Goal: Communication & Community: Answer question/provide support

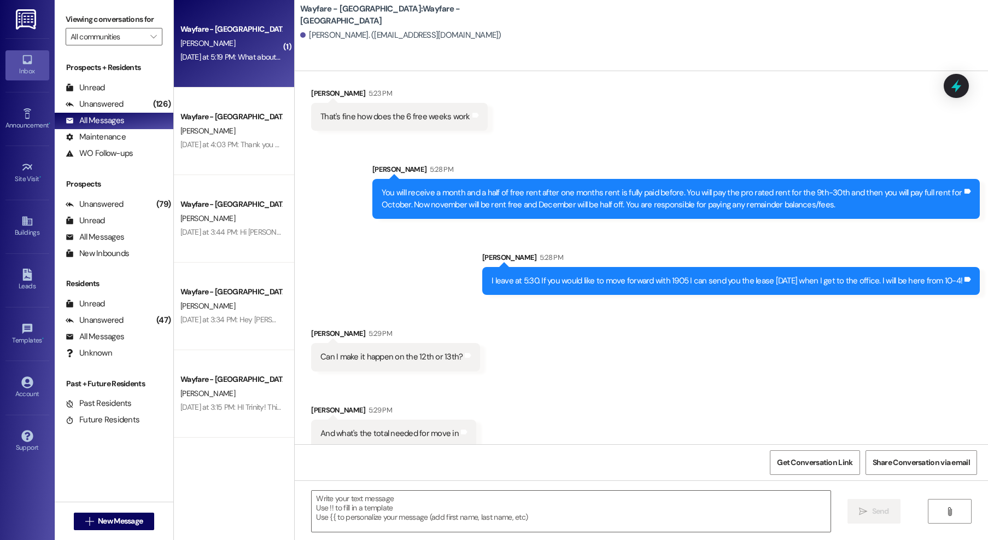
scroll to position [1184, 0]
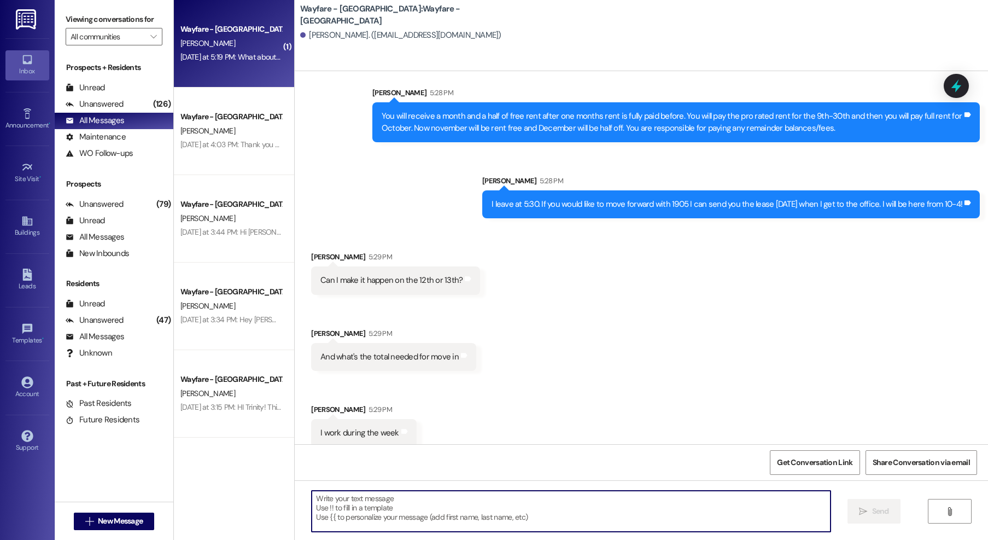
type textarea "Y"
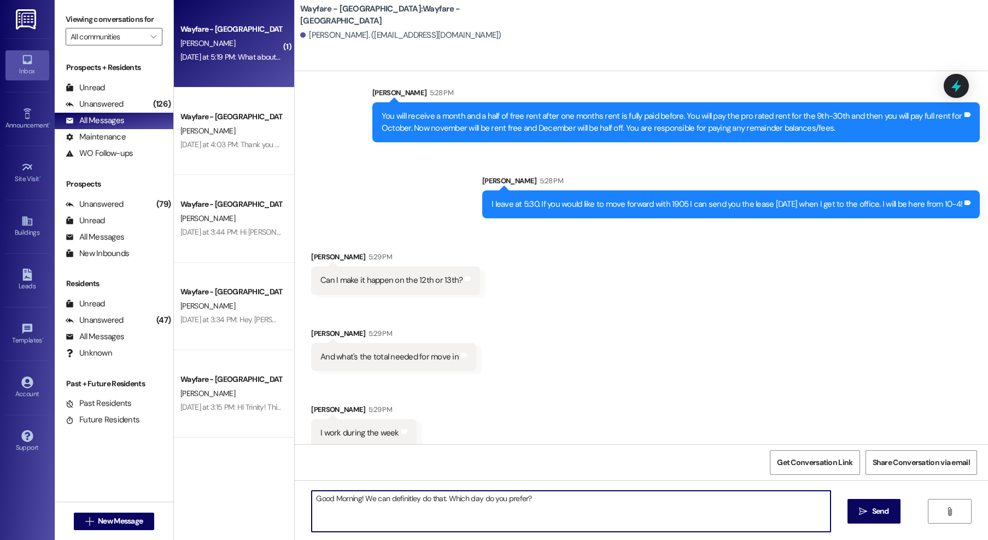
click at [405, 494] on textarea "Good Morning! We can definitley do that. Which day do you prefer?" at bounding box center [571, 510] width 519 height 41
click at [403, 496] on textarea "Good Morning! We can definitley do that. Which day do you prefer?" at bounding box center [571, 510] width 519 height 41
type textarea "Good Morning! We can definitely do that. Which day do you prefer?"
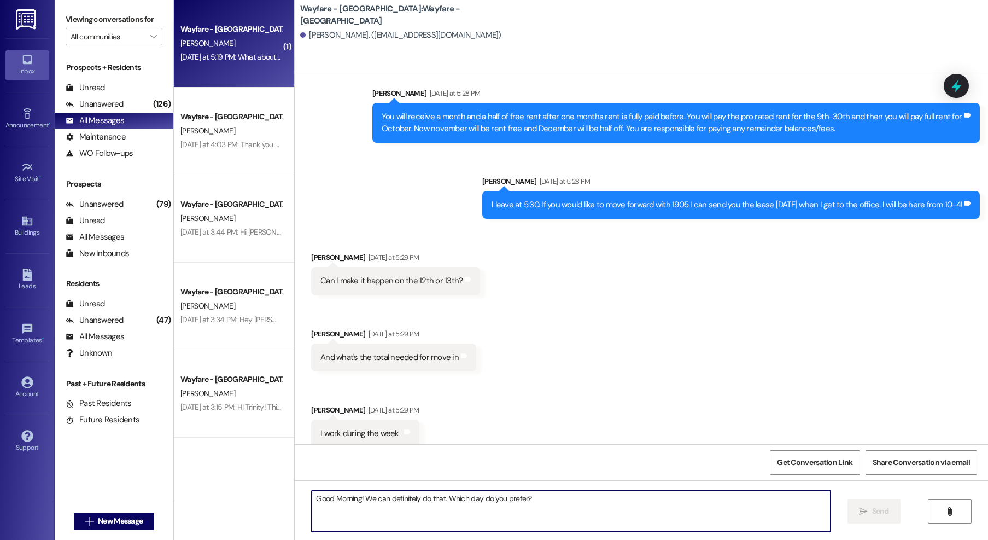
scroll to position [1260, 0]
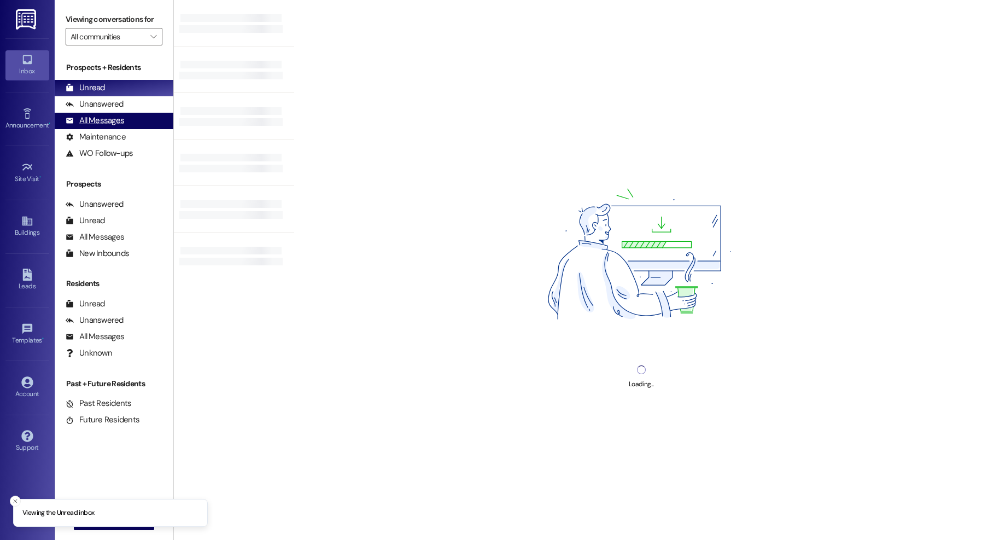
click at [110, 120] on div "All Messages" at bounding box center [95, 120] width 59 height 11
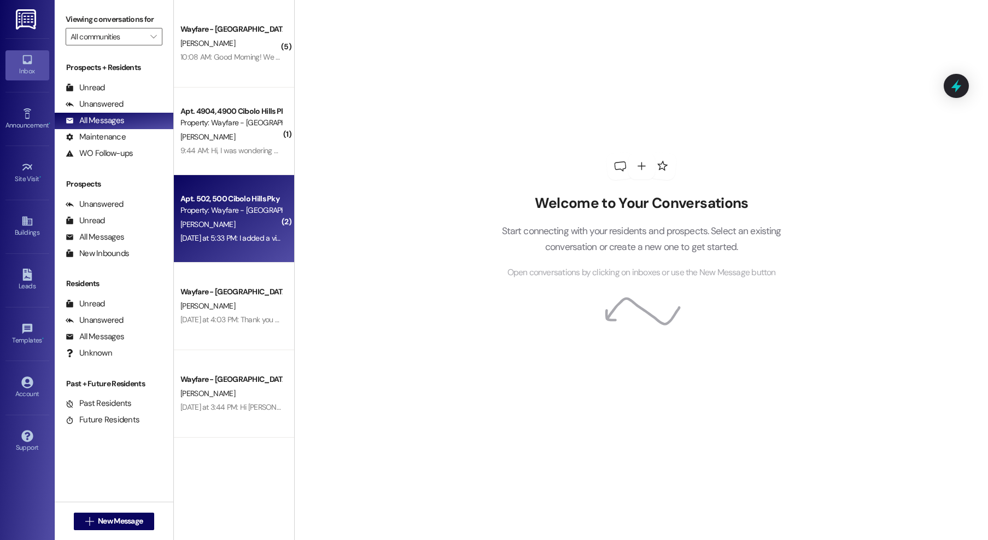
click at [262, 215] on div "Property: Wayfare - [GEOGRAPHIC_DATA]" at bounding box center [230, 210] width 101 height 11
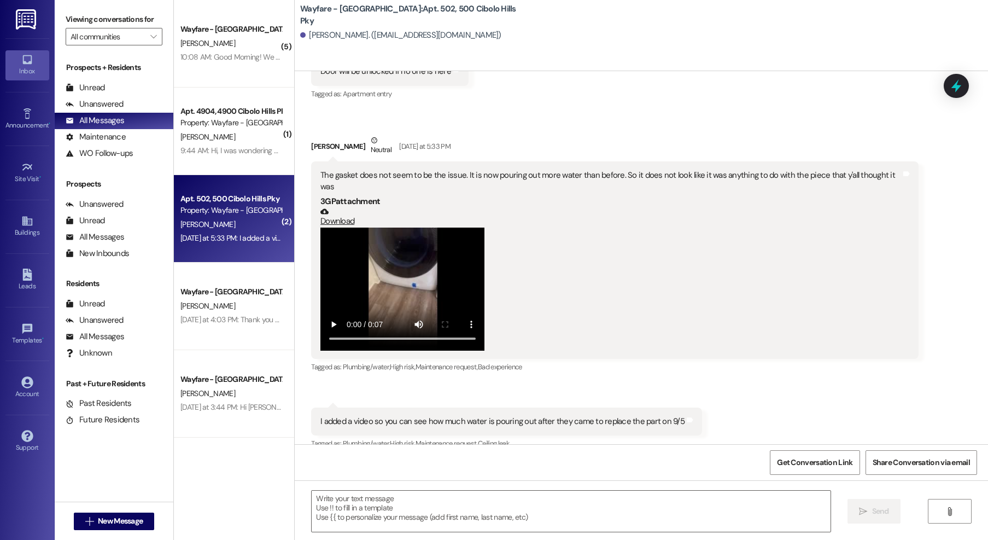
scroll to position [46981, 0]
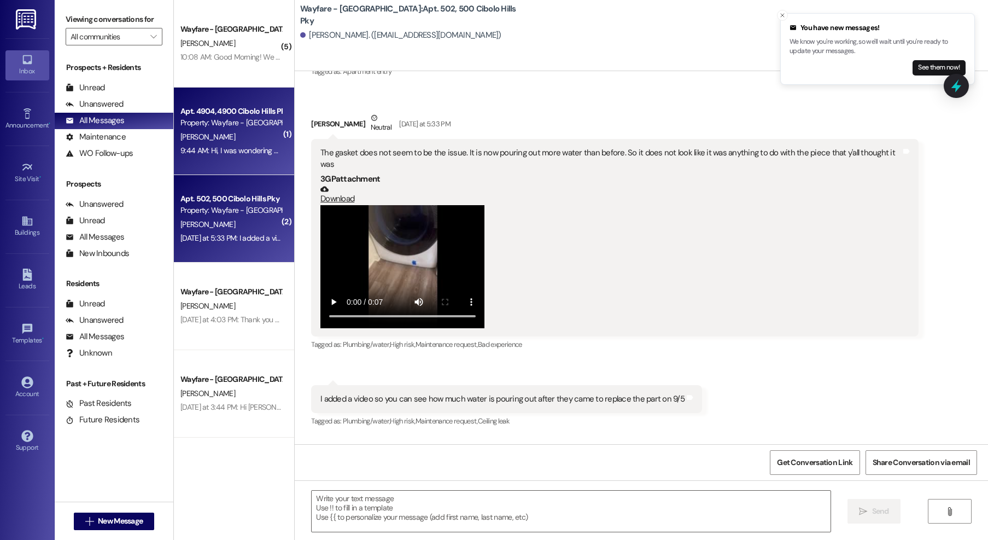
click at [224, 168] on div "Apt. 4904, 4900 Cibolo Hills Pky Property: Wayfare - Cibolo Hills P. Fuchs 9:44…" at bounding box center [234, 130] width 120 height 87
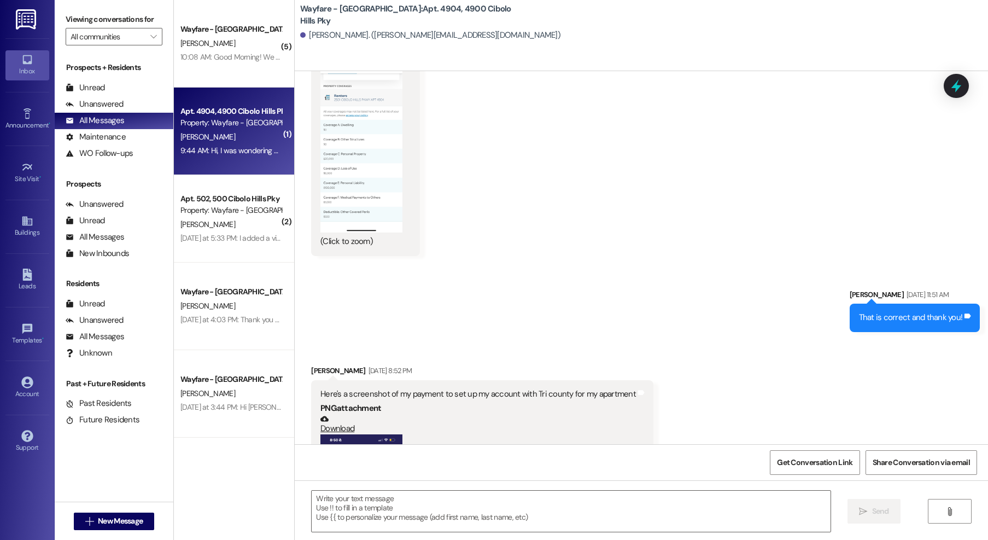
scroll to position [2442, 0]
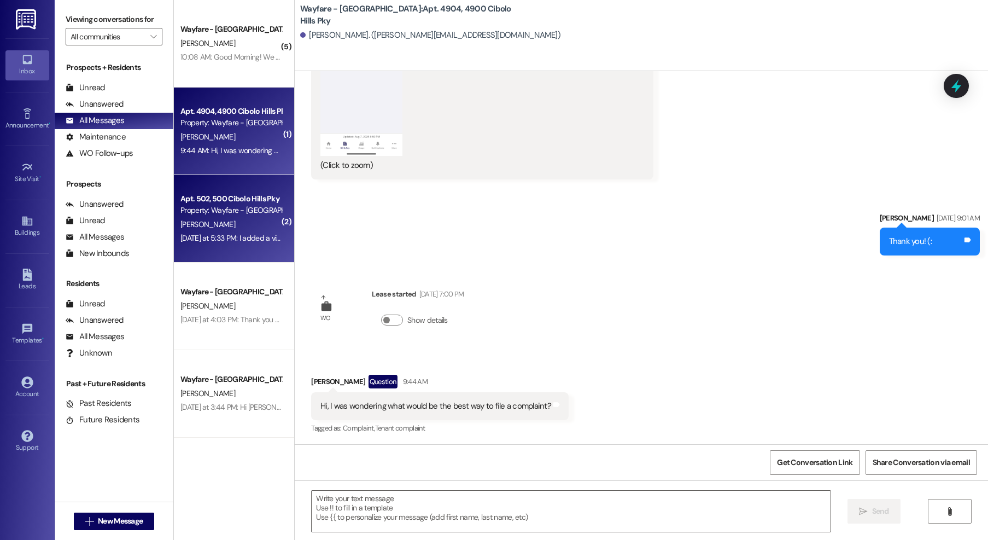
click at [210, 183] on div "Apt. 502, 500 Cibolo Hills Pky Property: Wayfare - Cibolo Hills F. Bell Yesterd…" at bounding box center [234, 218] width 120 height 87
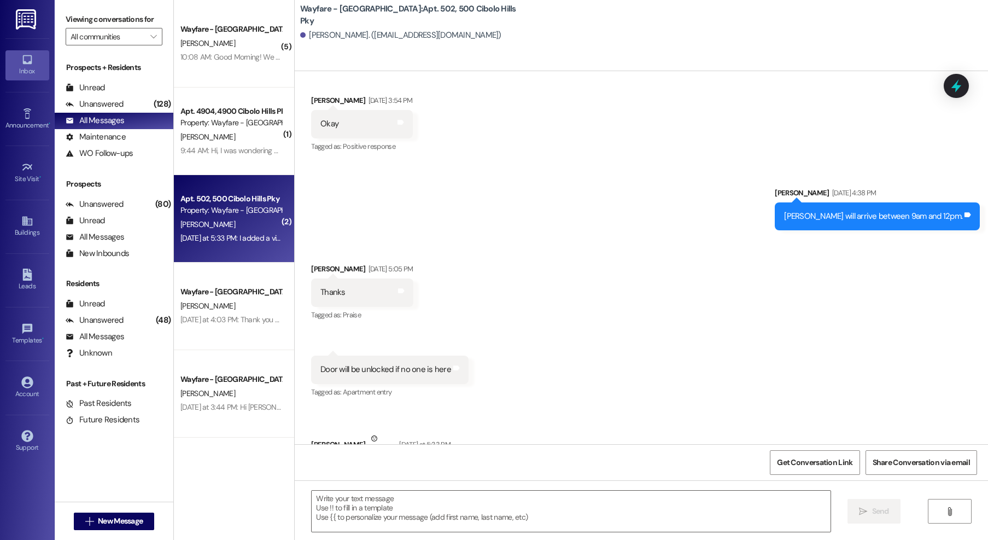
scroll to position [46981, 0]
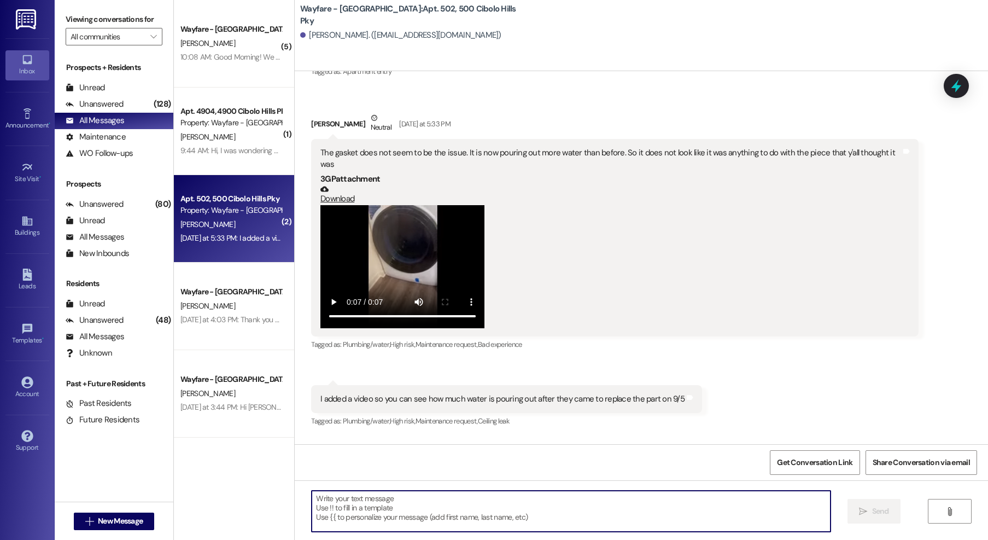
click at [396, 501] on textarea at bounding box center [571, 510] width 519 height 41
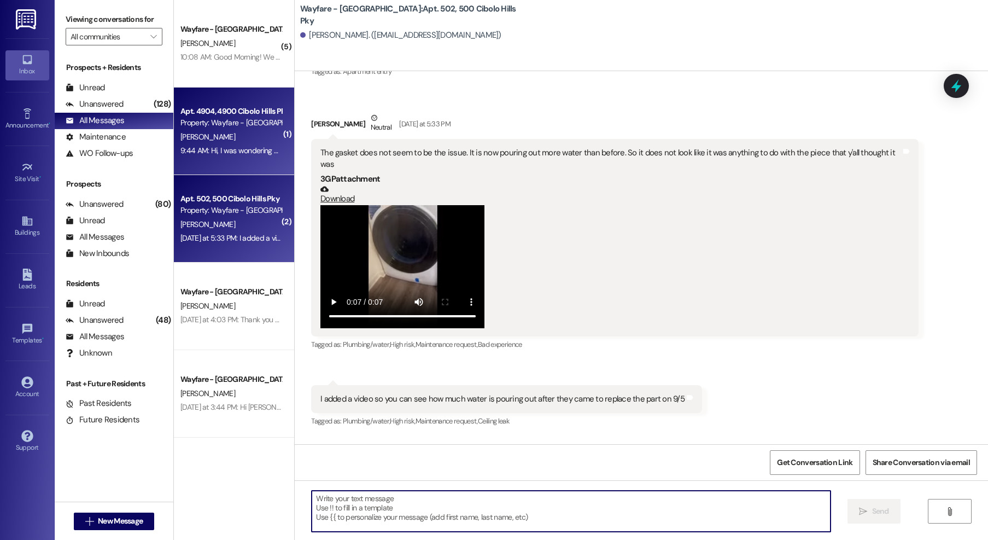
click at [223, 154] on div "9:44 AM: Hi, I was wondering what would be the best way to file a complaint? 9:…" at bounding box center [303, 150] width 246 height 10
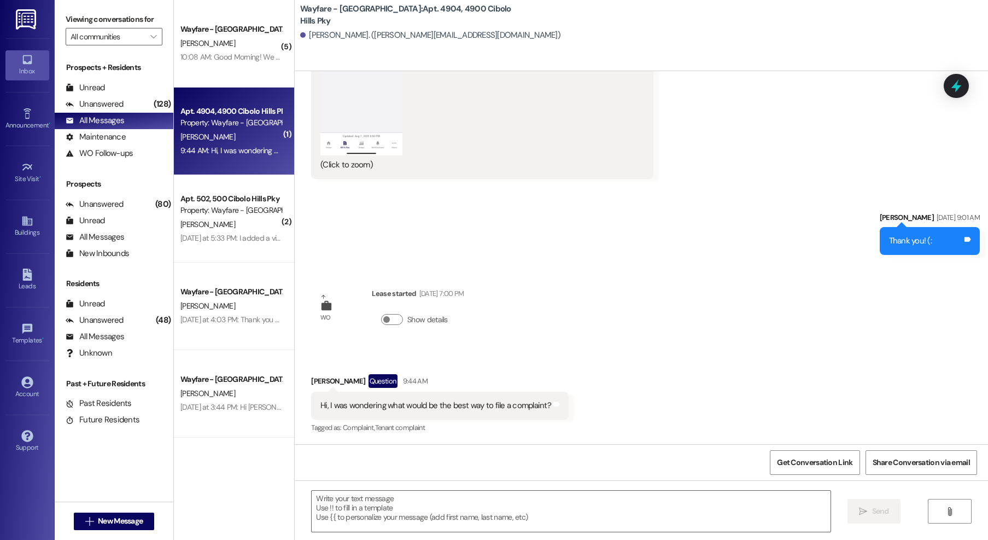
scroll to position [2442, 0]
click at [490, 518] on textarea at bounding box center [571, 510] width 519 height 41
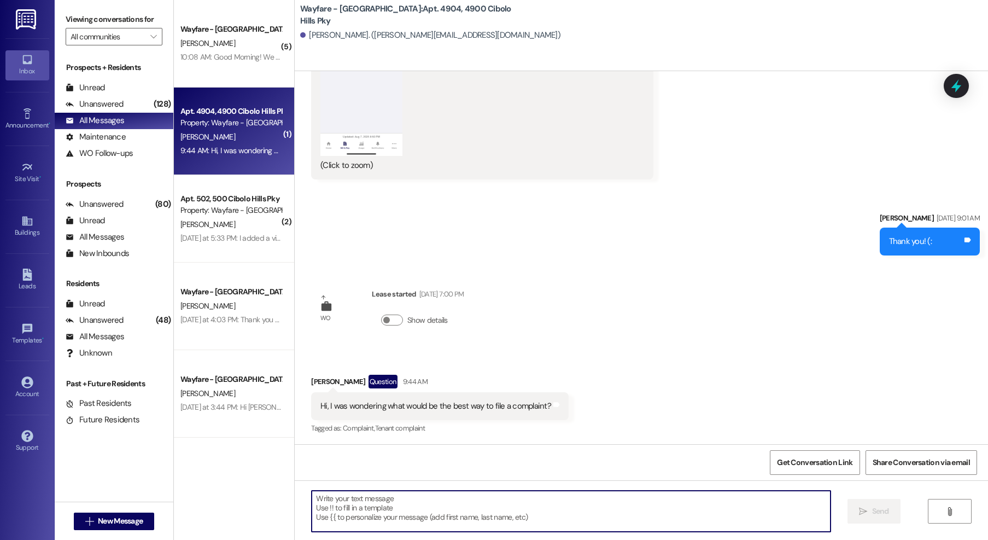
click at [387, 503] on textarea at bounding box center [571, 510] width 519 height 41
type textarea "I"
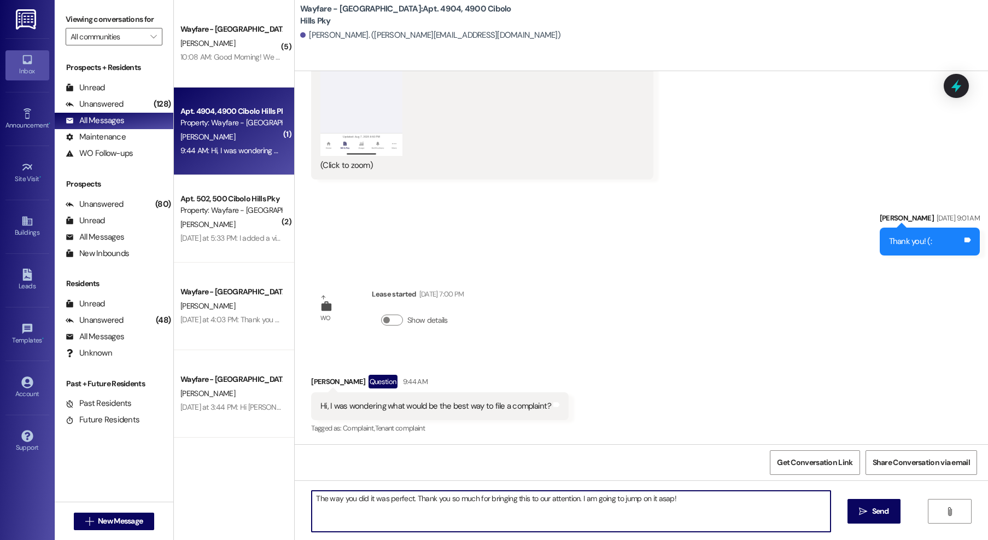
drag, startPoint x: 307, startPoint y: 500, endPoint x: 401, endPoint y: 457, distance: 103.5
click at [312, 500] on textarea "The way you did it was perfect. Thank you so much for bringing this to our atte…" at bounding box center [571, 510] width 519 height 41
click at [738, 499] on textarea "I just seen it! The way you did it was perfect. Thank you so much for bringing …" at bounding box center [571, 510] width 519 height 41
click at [741, 498] on textarea "I just seen it! The way you did it was perfect. Thank you so much for bringing …" at bounding box center [571, 510] width 519 height 41
type textarea "I just seen it! The way you did it was perfect. Thank you so much for bringing …"
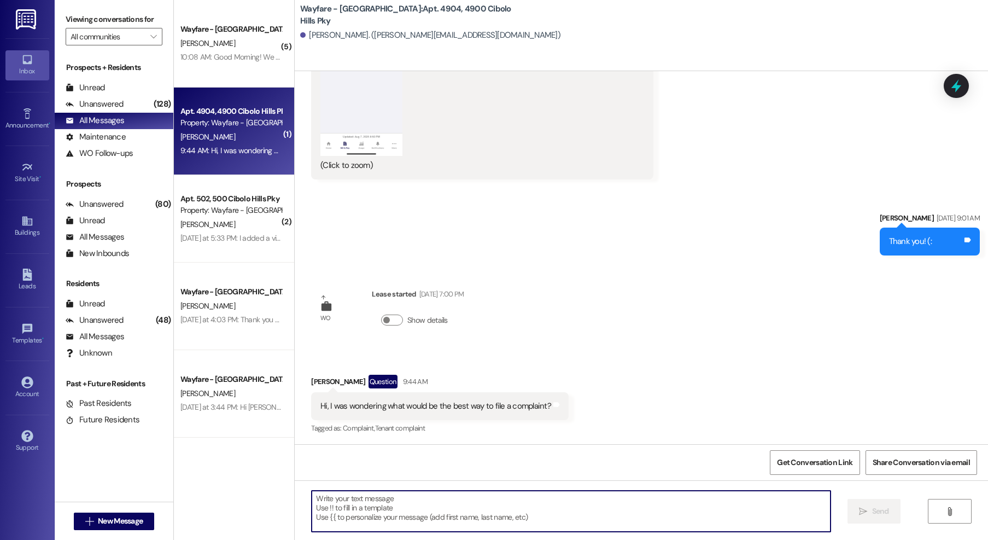
scroll to position [2519, 0]
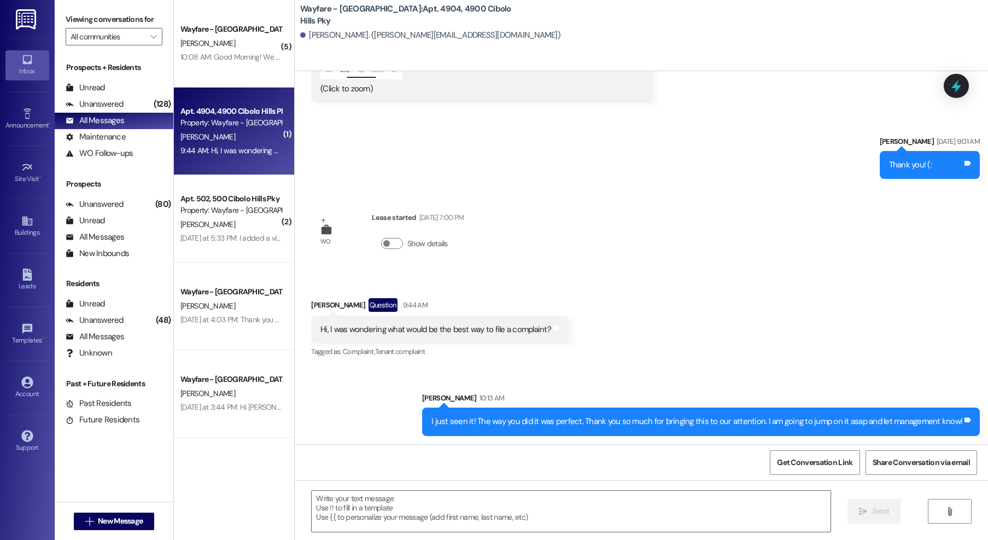
click at [217, 87] on div "Apt. 4904, 4900 Cibolo Hills Pky Property: Wayfare - Cibolo Hills P. Fuchs 9:44…" at bounding box center [234, 130] width 120 height 87
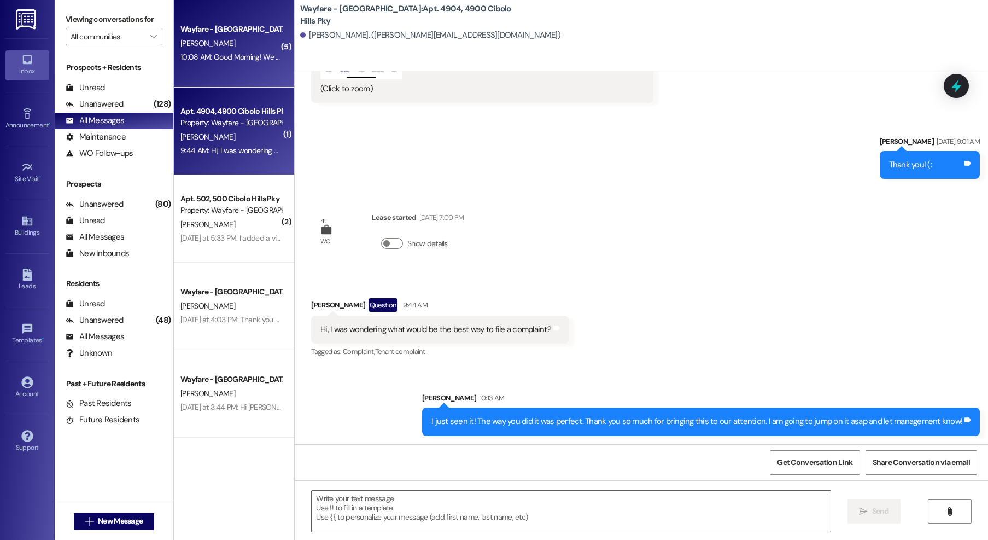
click at [220, 77] on div "Wayfare - Cibolo Hills Prospect D. shirley 10:08 AM: Good Morning! We can defin…" at bounding box center [234, 43] width 120 height 87
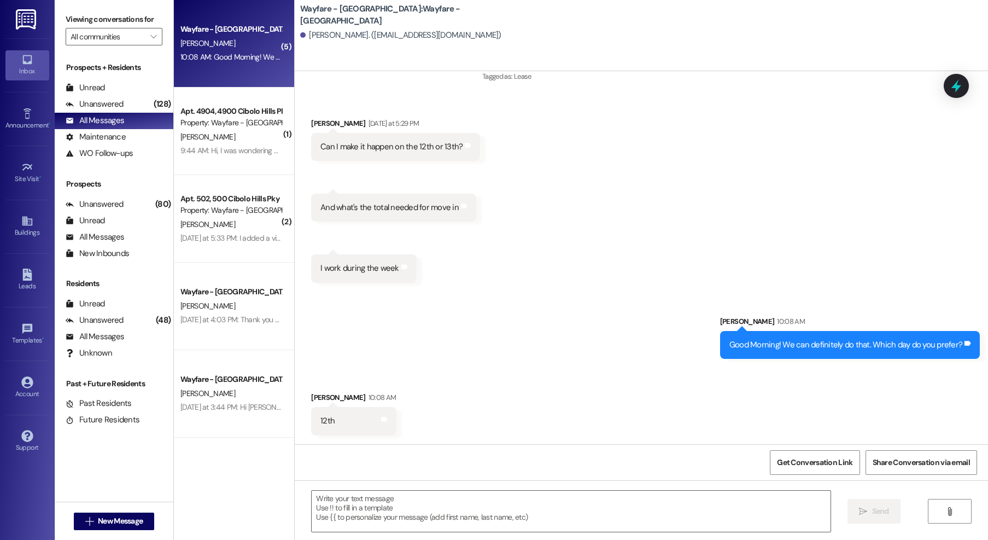
scroll to position [1339, 0]
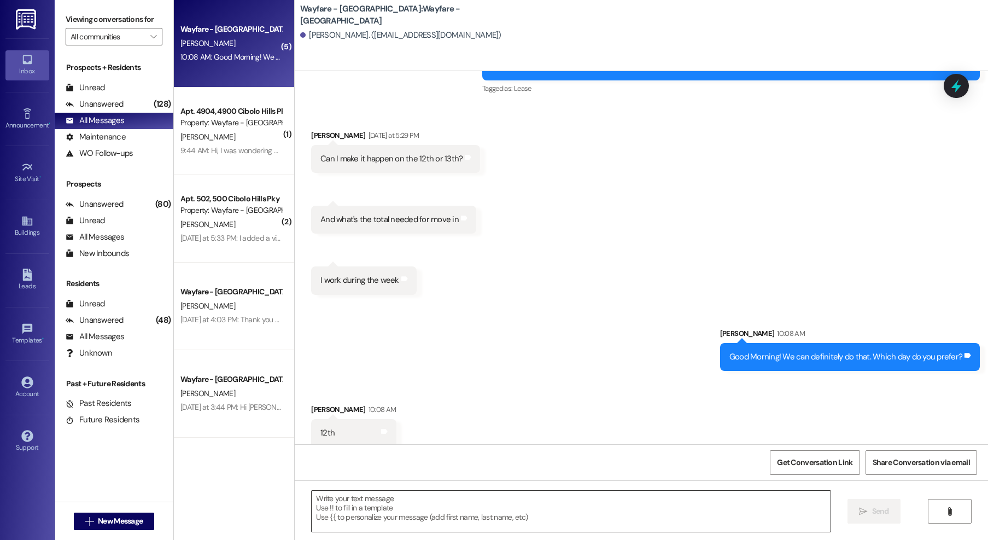
click at [424, 507] on textarea at bounding box center [571, 510] width 519 height 41
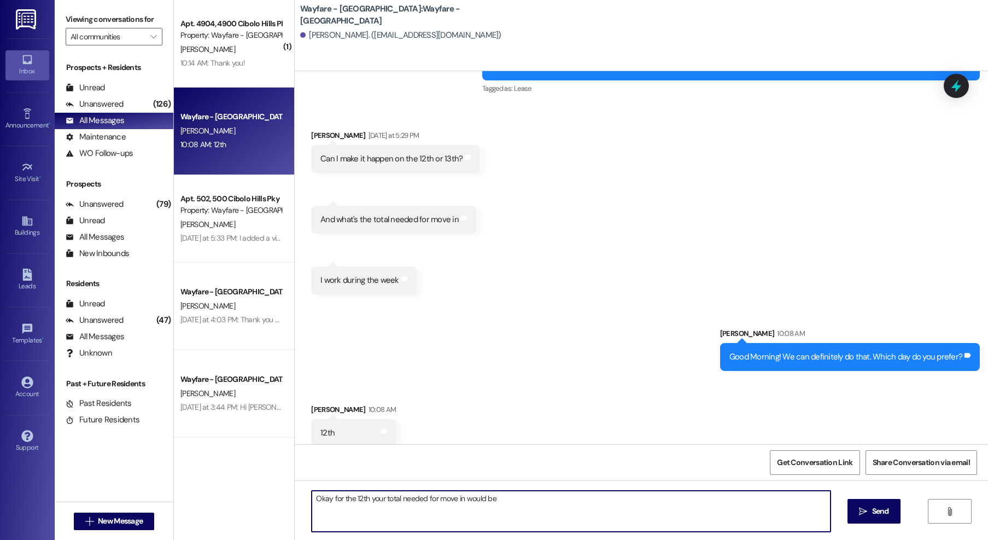
drag, startPoint x: 533, startPoint y: 511, endPoint x: 240, endPoint y: 501, distance: 293.2
click at [240, 501] on div "( 1 ) Apt. 4904, 4900 Cibolo Hills Pky Property: Wayfare - Cibolo Hills P. Fuch…" at bounding box center [581, 270] width 814 height 540
type textarea "m"
drag, startPoint x: 414, startPoint y: 498, endPoint x: 435, endPoint y: 482, distance: 26.1
click at [414, 498] on textarea "the 12th would bring the price to $$1884 for a 13 month." at bounding box center [571, 510] width 519 height 41
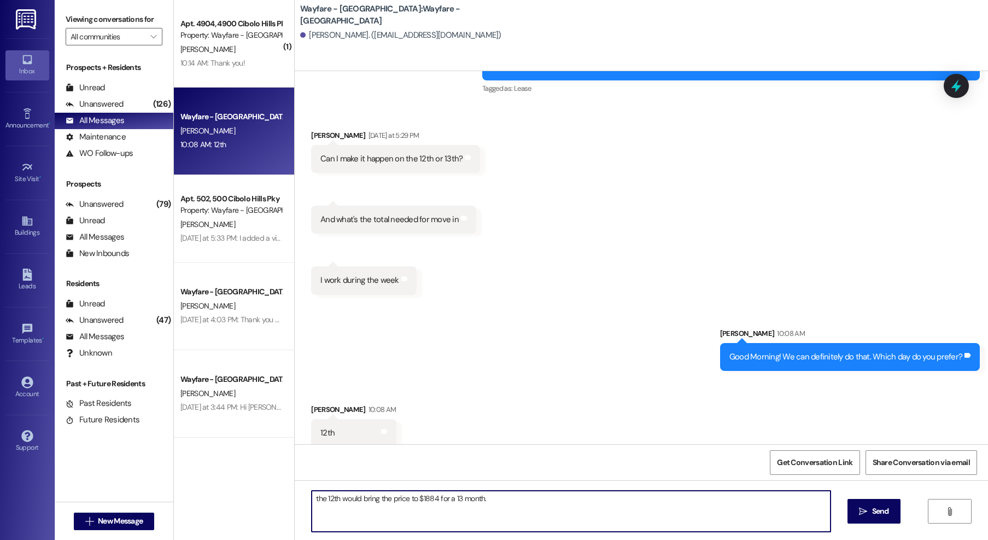
click at [498, 505] on textarea "the 12th would bring the price to $1884 for a 13 month." at bounding box center [571, 510] width 519 height 41
drag, startPoint x: 516, startPoint y: 504, endPoint x: 479, endPoint y: 499, distance: 37.4
click at [479, 499] on textarea "the 12th would bring the price to $1884 for a 13 month. If needd" at bounding box center [571, 510] width 519 height 41
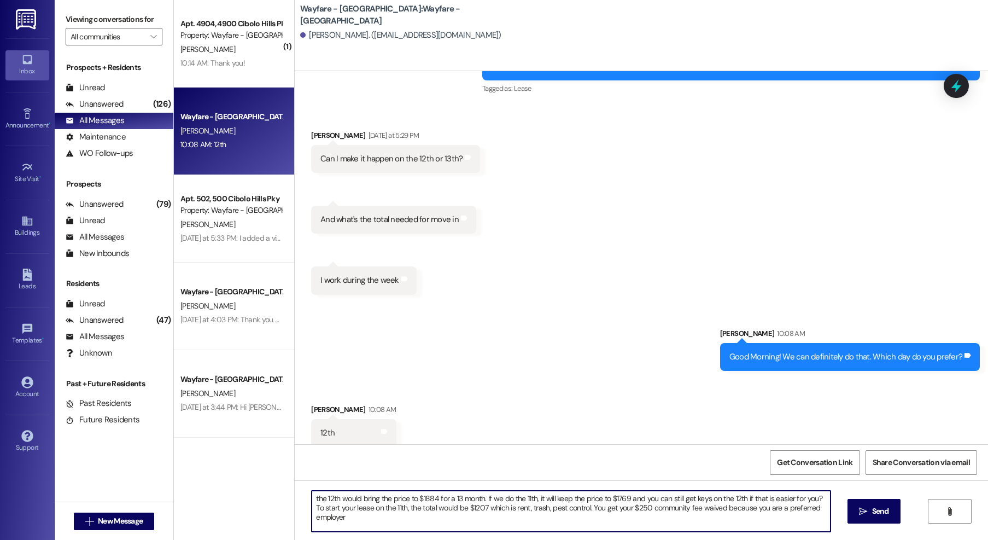
type textarea "the 12th would bring the price to $1884 for a 13 month. If we do the 11th, it w…"
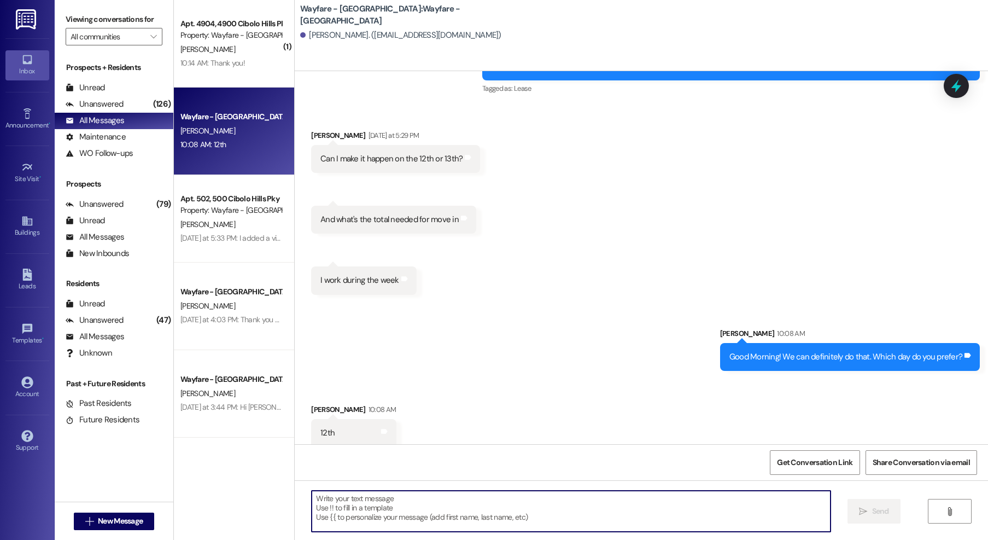
scroll to position [1427, 0]
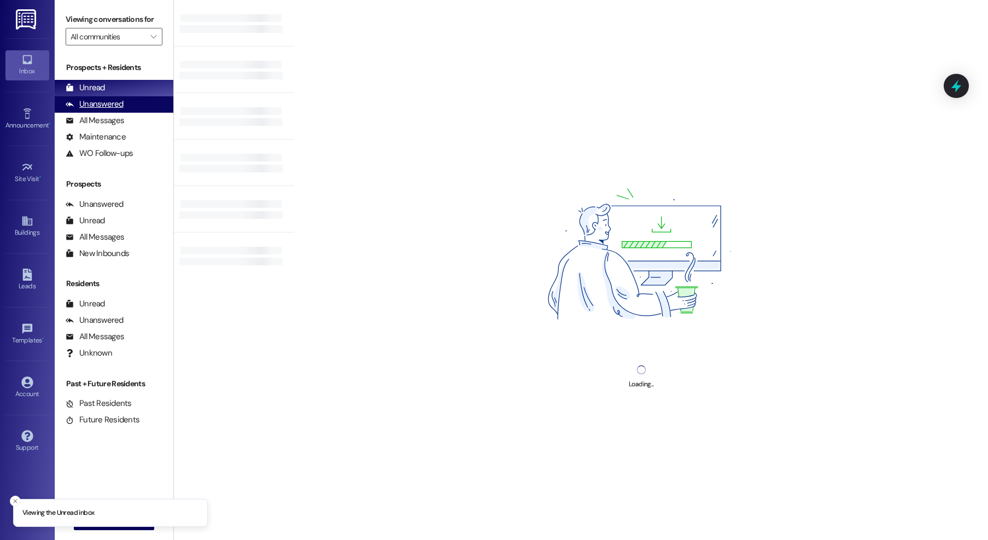
drag, startPoint x: 108, startPoint y: 115, endPoint x: 129, endPoint y: 108, distance: 22.0
click at [108, 115] on div "All Messages" at bounding box center [95, 120] width 59 height 11
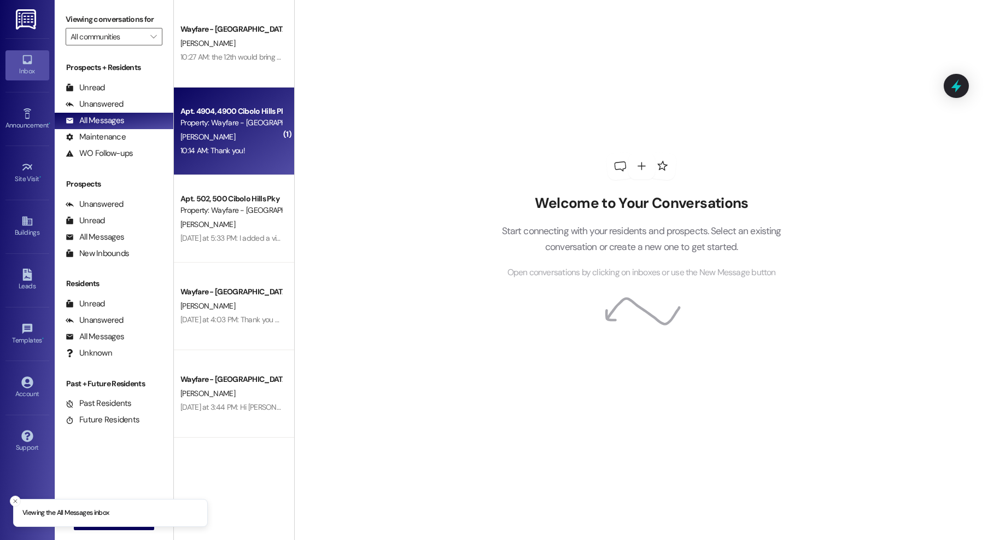
click at [244, 121] on div "Property: Wayfare - [GEOGRAPHIC_DATA]" at bounding box center [230, 122] width 101 height 11
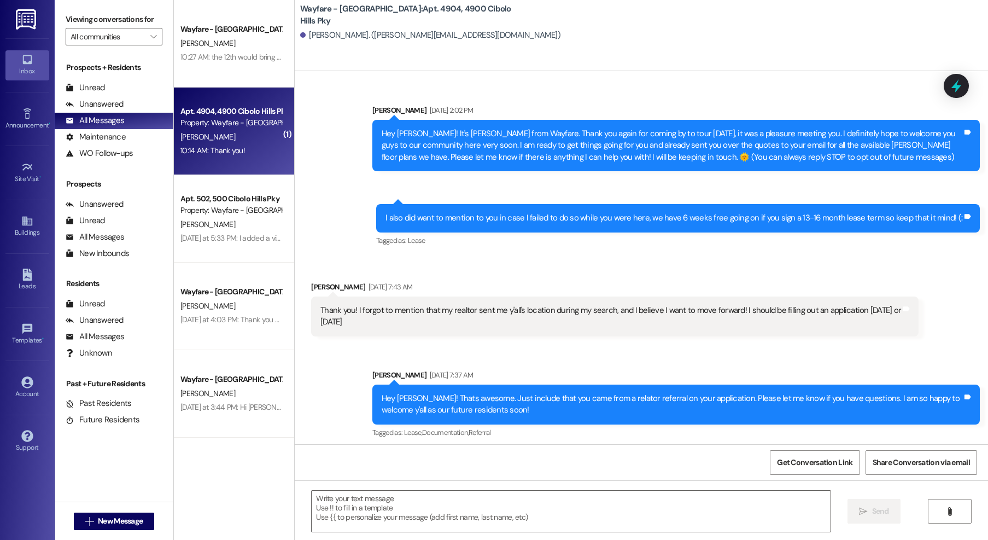
scroll to position [2611, 0]
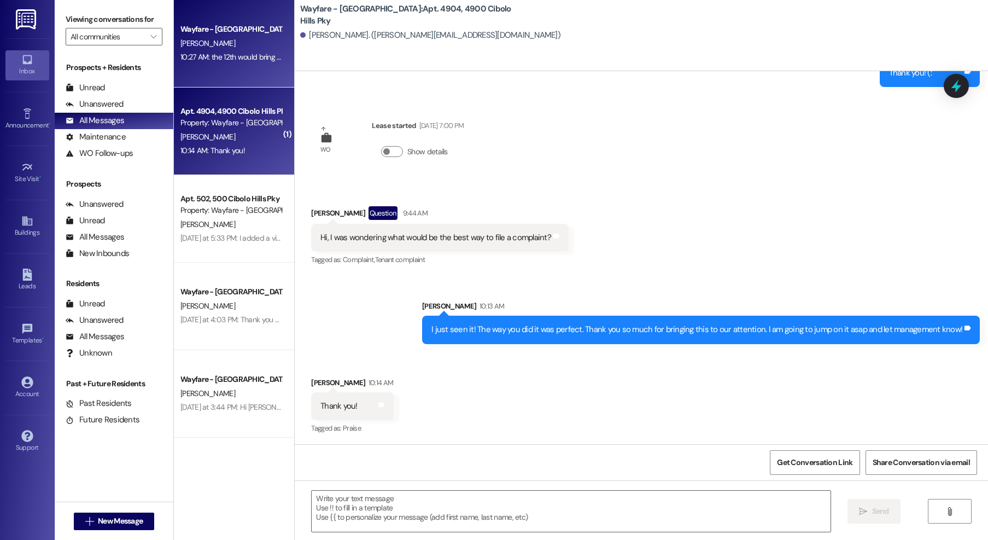
click at [203, 77] on div "Wayfare - Cibolo Hills Prospect [PERSON_NAME] 10:27 AM: the 12th would bring th…" at bounding box center [234, 43] width 120 height 87
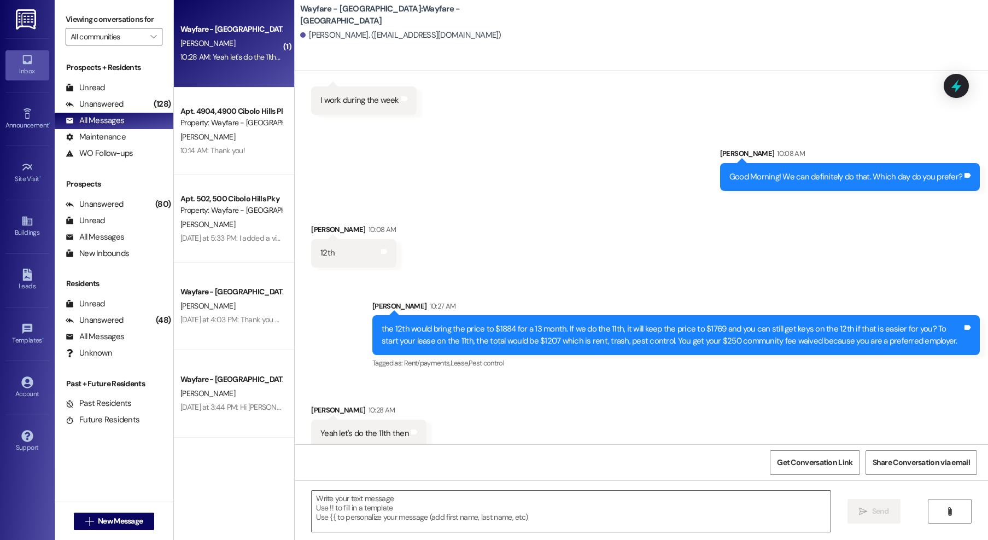
scroll to position [1519, 0]
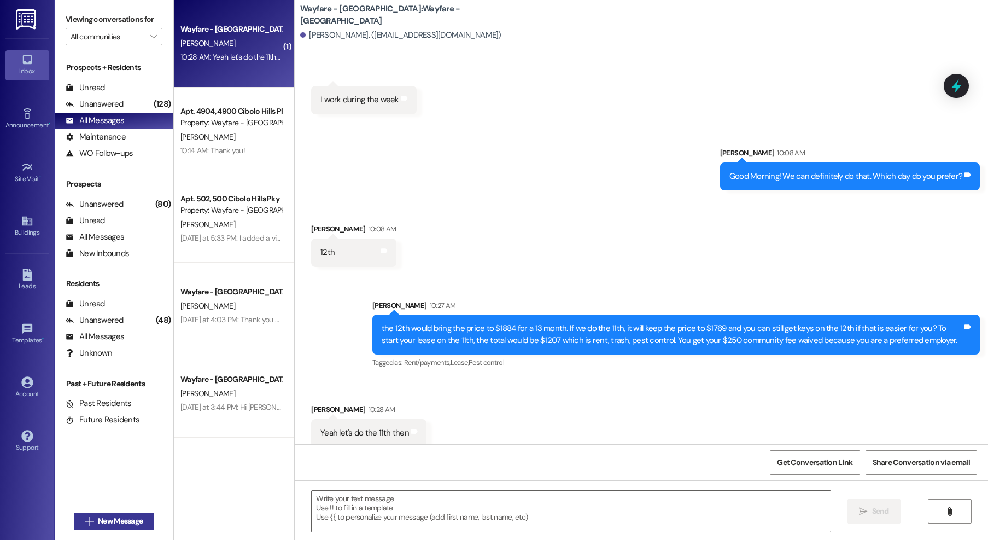
click at [96, 522] on span "New Message" at bounding box center [120, 520] width 49 height 11
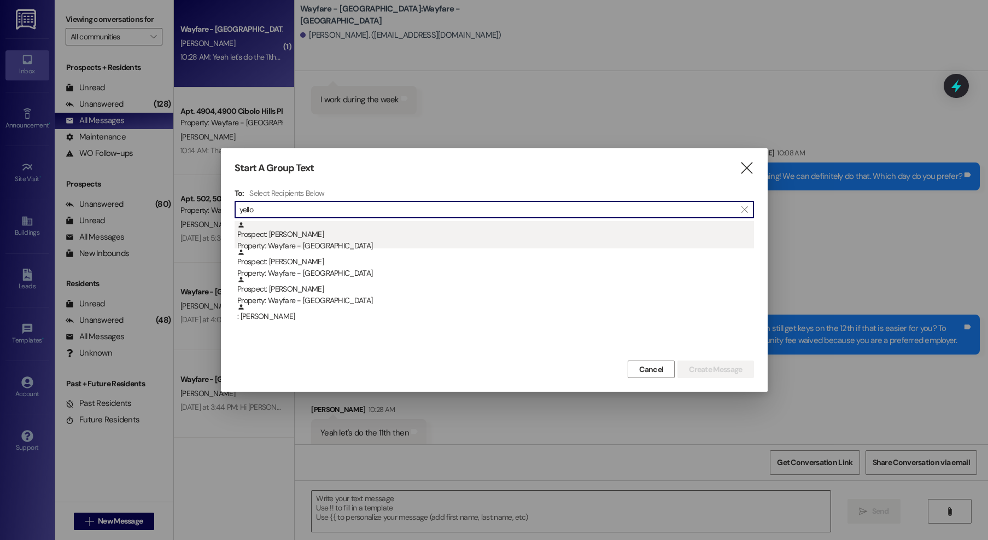
type input "yello"
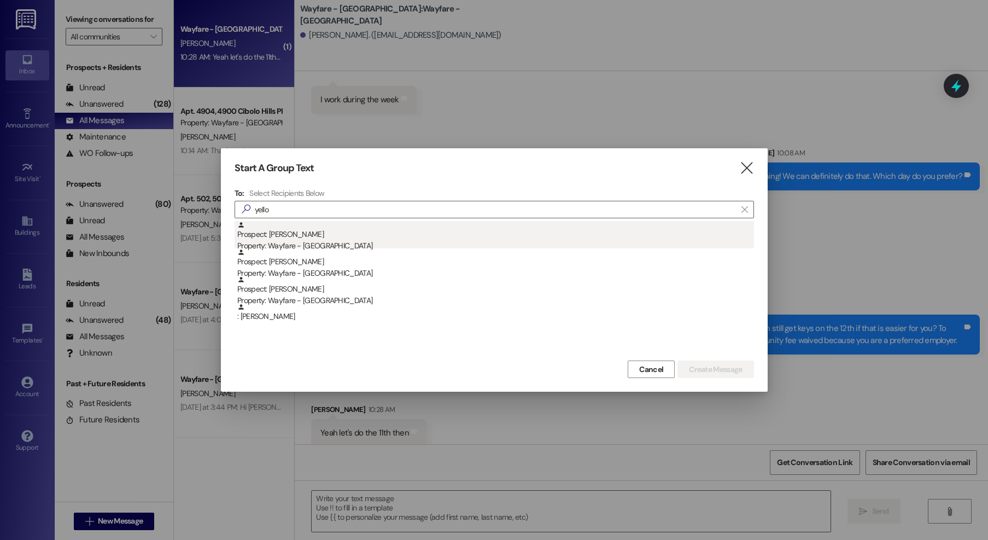
click at [365, 233] on div "Prospect: Christopher Yellott Property: Wayfare - Cibolo Hills" at bounding box center [495, 236] width 517 height 31
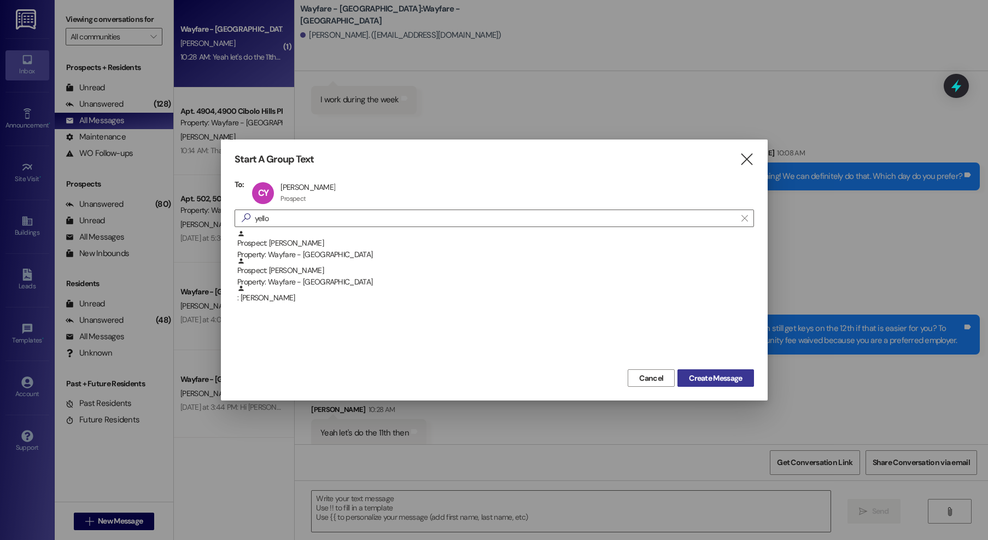
click at [701, 376] on span "Create Message" at bounding box center [715, 377] width 53 height 11
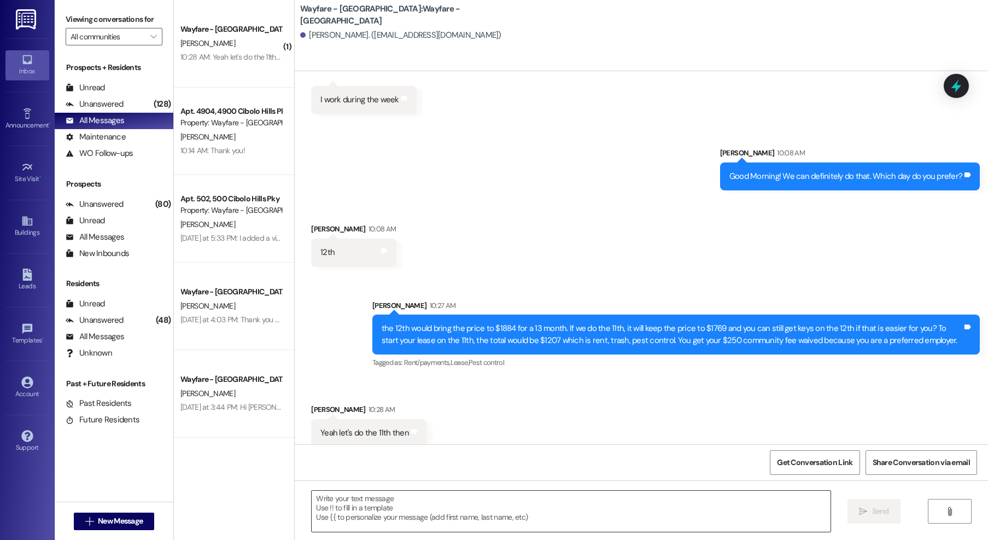
scroll to position [0, 0]
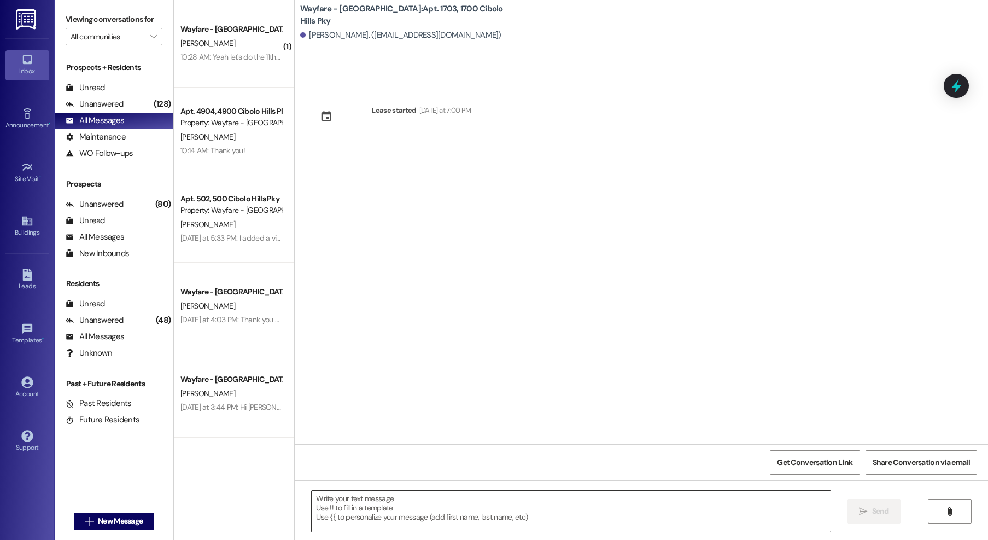
click at [617, 509] on textarea at bounding box center [571, 510] width 519 height 41
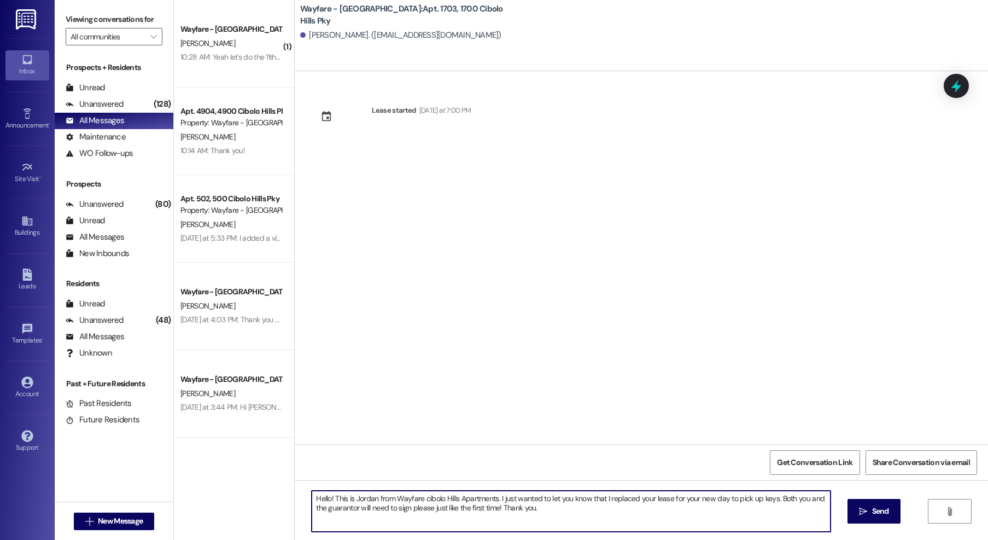
click at [419, 500] on textarea "Hello! This is Jordan from Wayfare cibolo Hills Apartments. I just wanted to le…" at bounding box center [571, 510] width 519 height 41
drag, startPoint x: 553, startPoint y: 513, endPoint x: 780, endPoint y: 520, distance: 227.0
click at [557, 513] on textarea "Hello! This is Jordan from Wayfare Cibolo Hills Apartments. I just wanted to le…" at bounding box center [571, 510] width 519 height 41
type textarea "Hello! This is Jordan from Wayfare Cibolo Hills Apartments. I just wanted to le…"
click at [876, 512] on span "Send" at bounding box center [880, 510] width 17 height 11
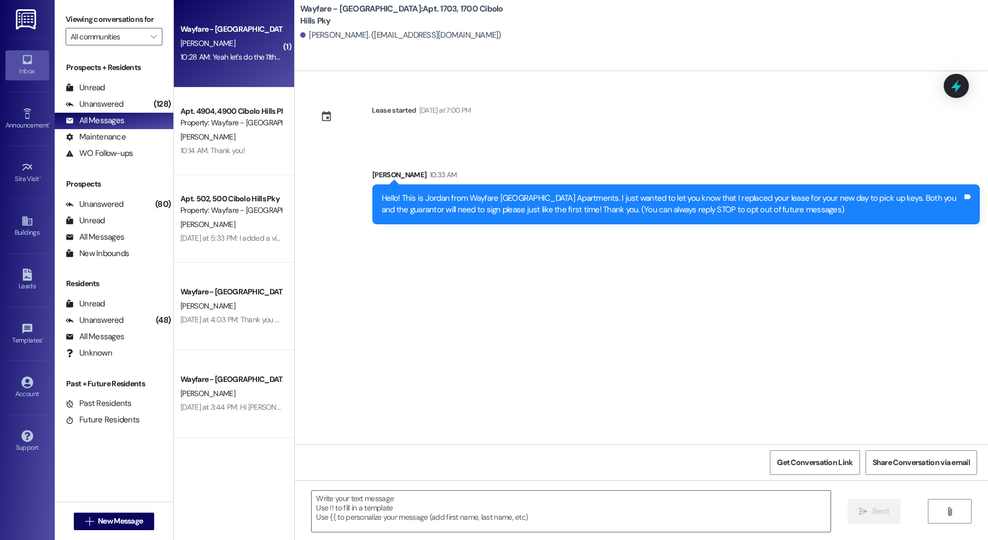
click at [217, 43] on div "[PERSON_NAME]" at bounding box center [230, 44] width 103 height 14
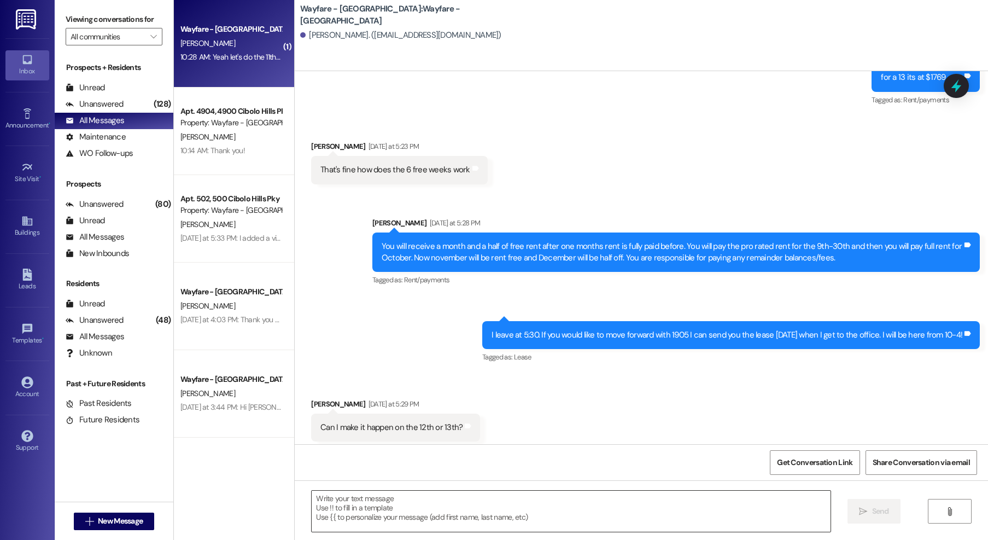
click at [418, 516] on textarea at bounding box center [571, 510] width 519 height 41
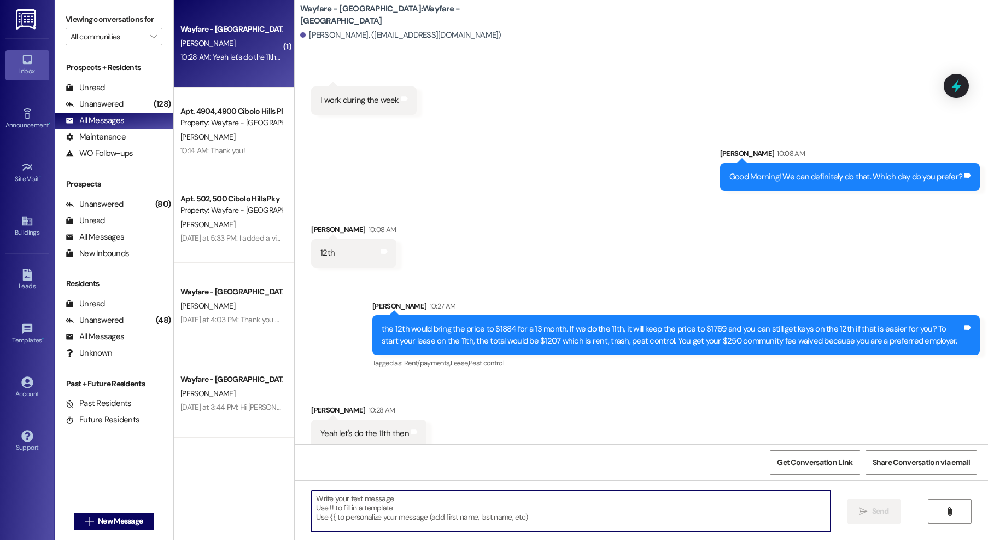
scroll to position [1519, 0]
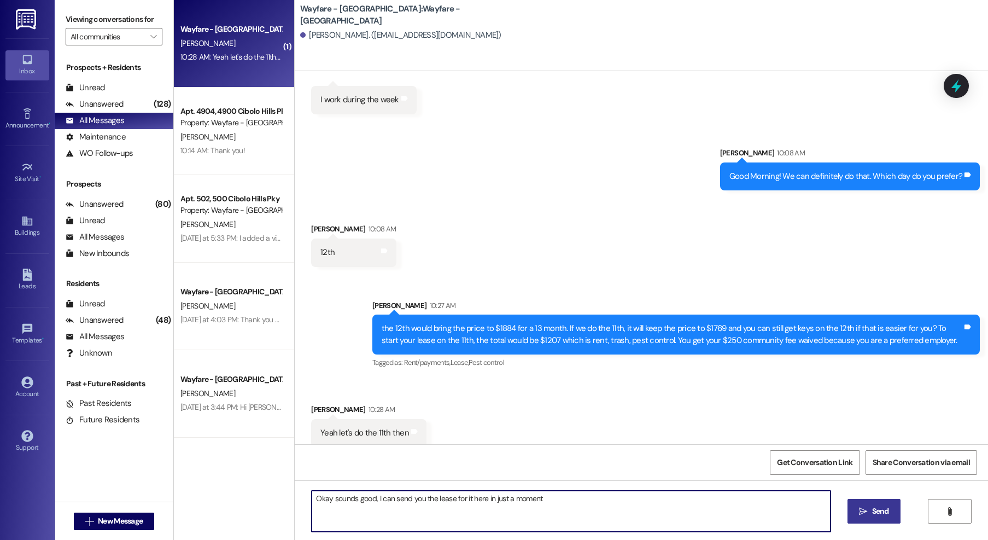
type textarea "Okay sounds good, I can send you the lease for it here in just a moment!"
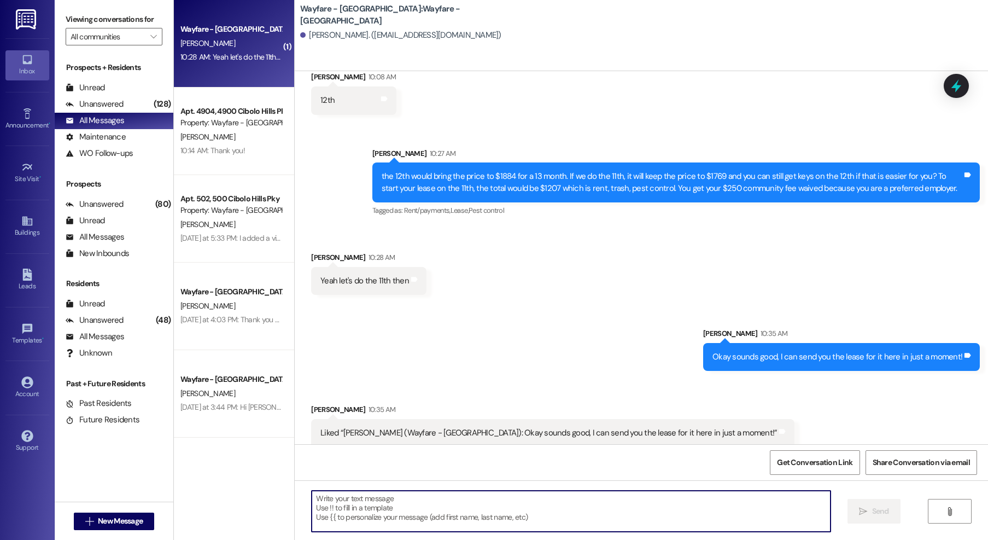
scroll to position [1672, 0]
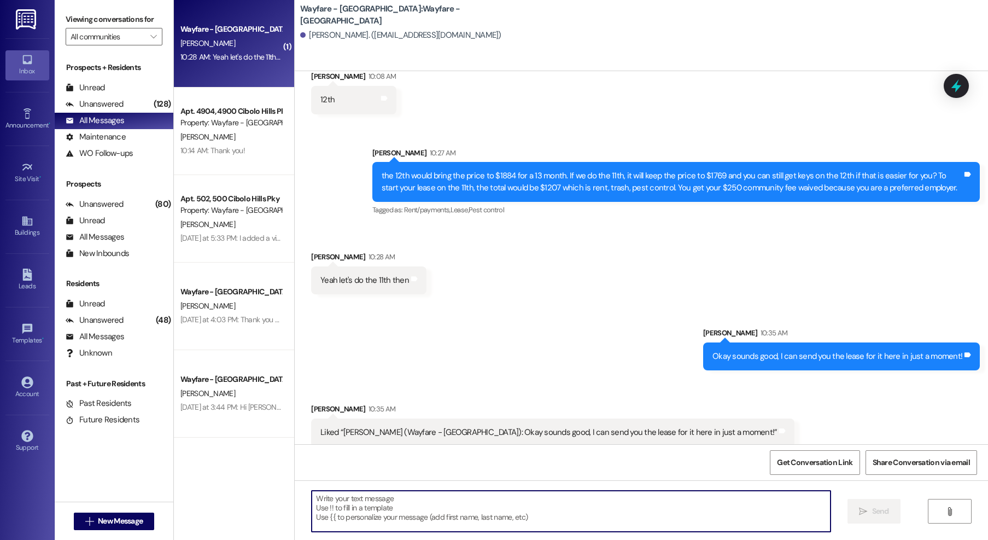
click at [386, 518] on textarea at bounding box center [571, 510] width 519 height 41
type textarea "y"
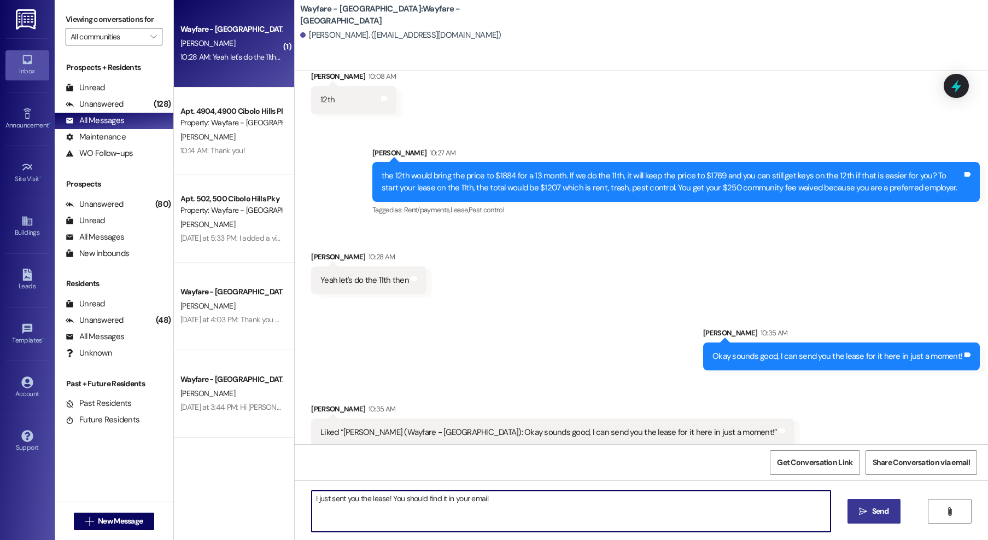
type textarea "I just sent you the lease! You should find it in your email."
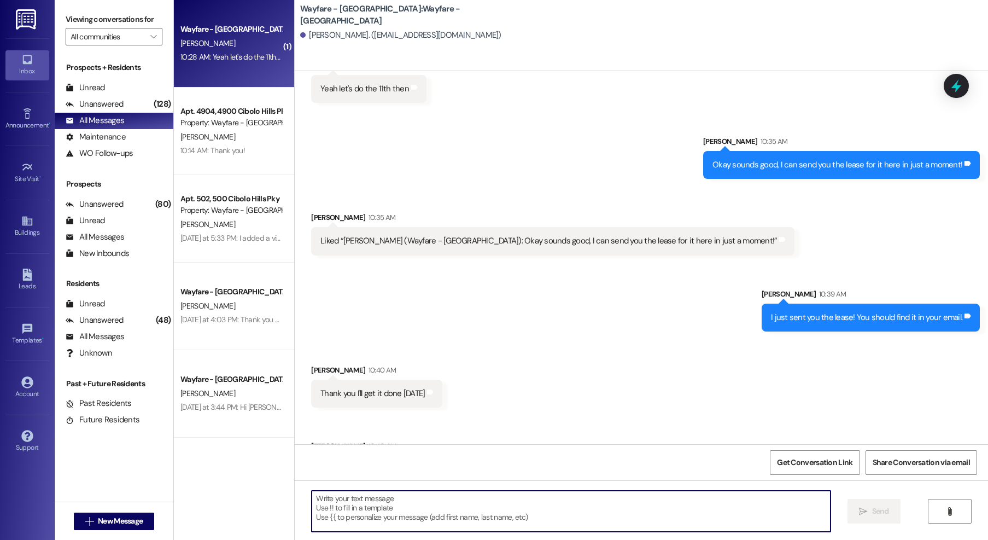
scroll to position [1900, 0]
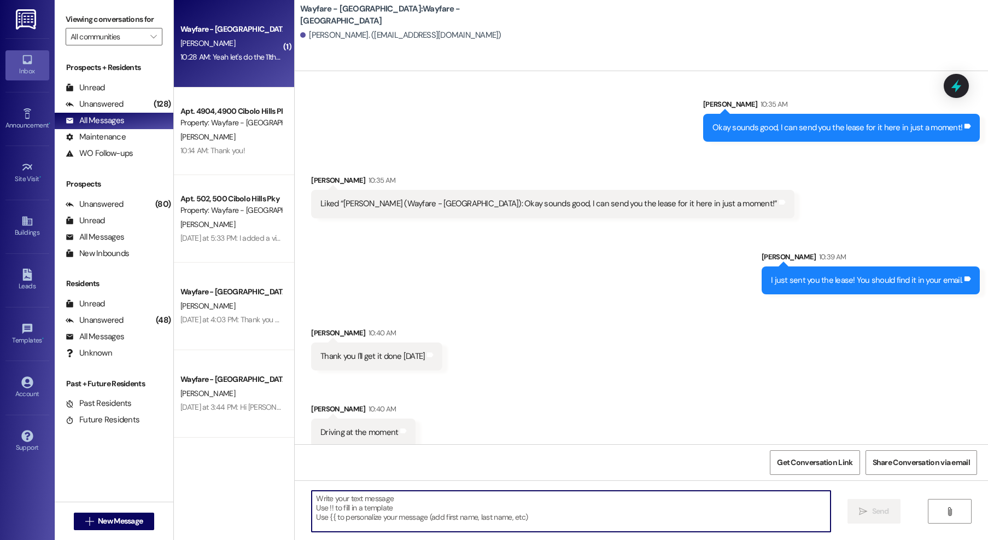
click at [393, 510] on textarea at bounding box center [571, 510] width 519 height 41
type textarea "S"
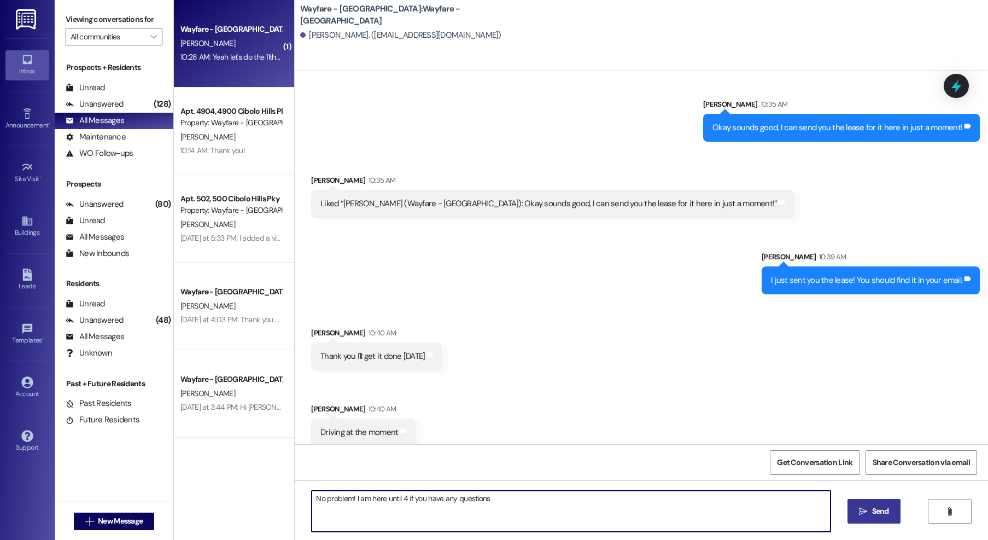
type textarea "No problem! I am here until 4 if you have any questions."
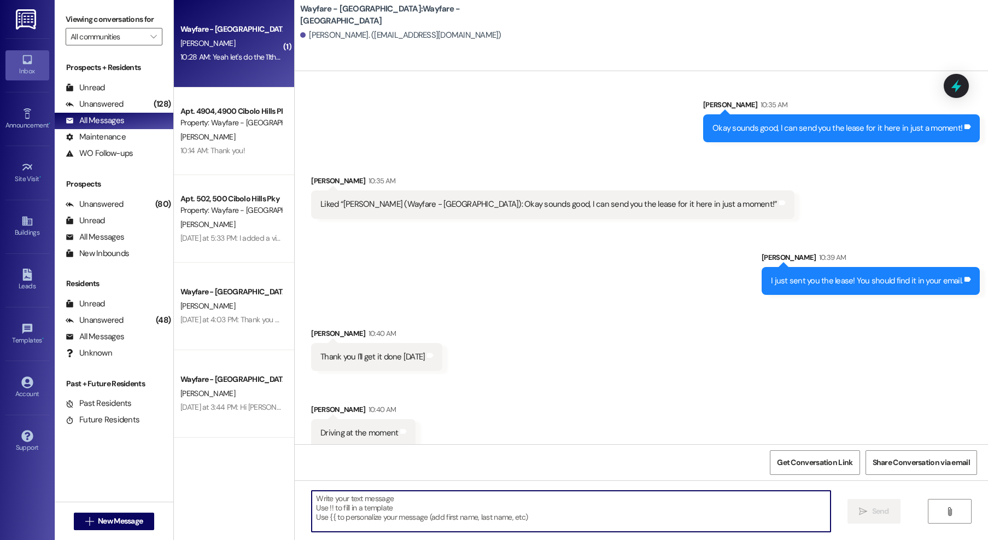
scroll to position [1976, 0]
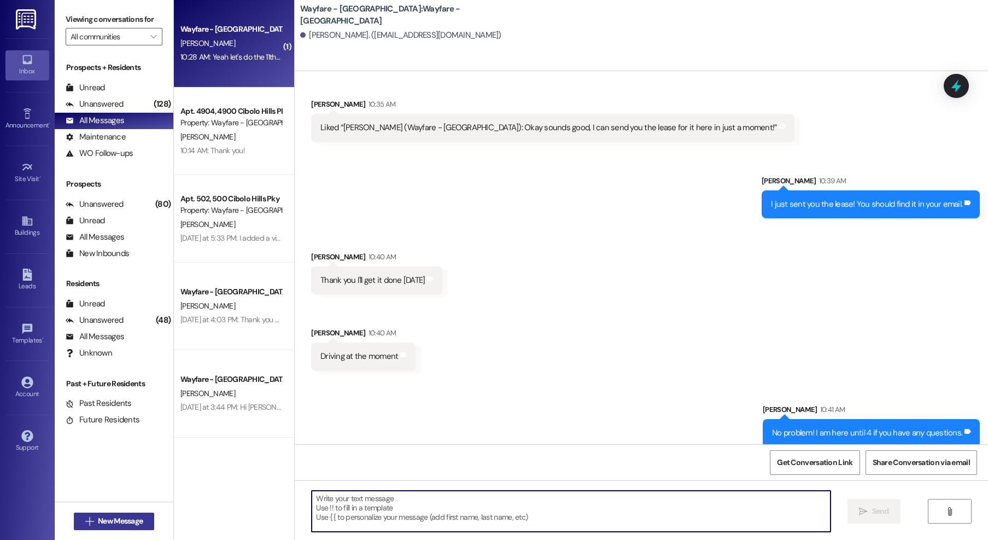
click at [131, 525] on span "New Message" at bounding box center [120, 520] width 45 height 11
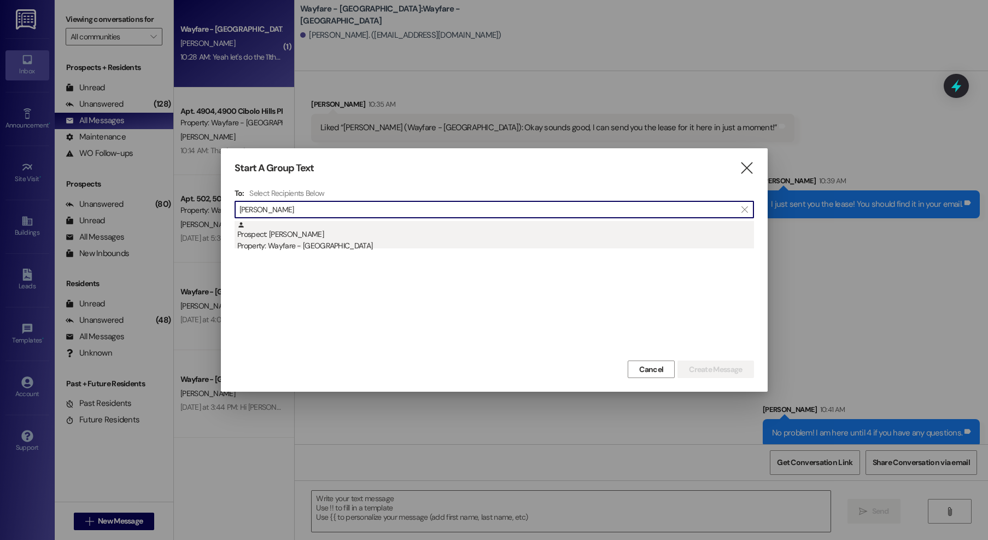
type input "darla"
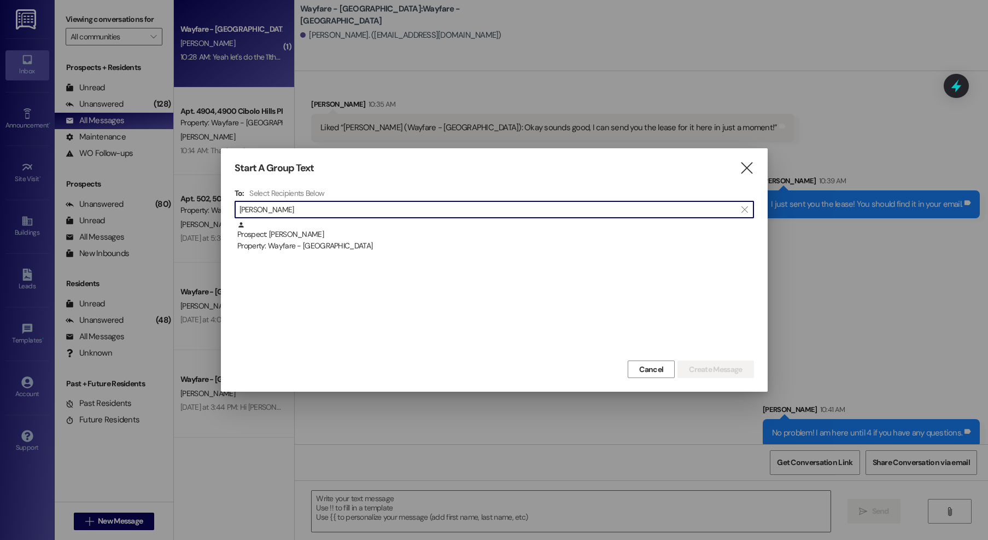
click at [361, 242] on div "Property: Wayfare - [GEOGRAPHIC_DATA]" at bounding box center [495, 245] width 517 height 11
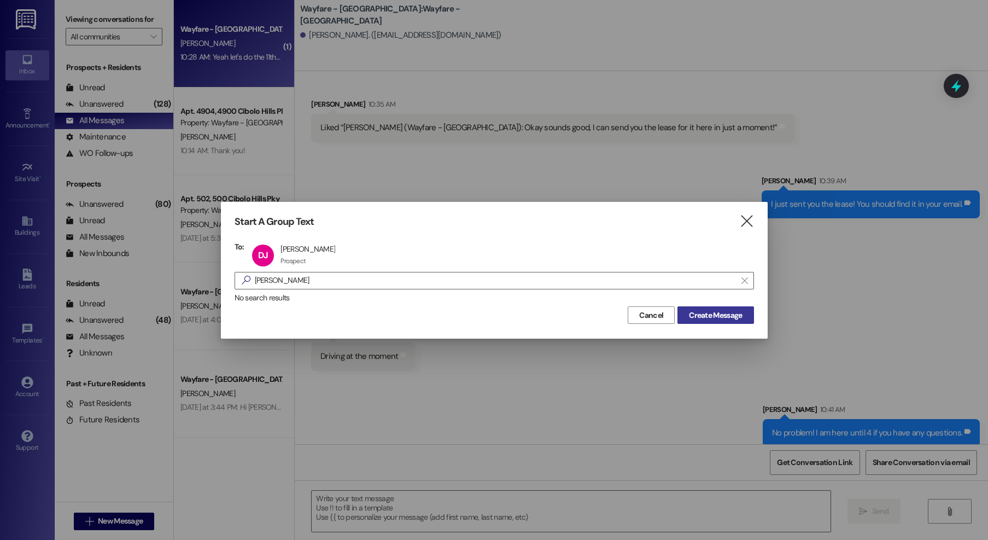
click at [722, 309] on span "Create Message" at bounding box center [715, 314] width 53 height 11
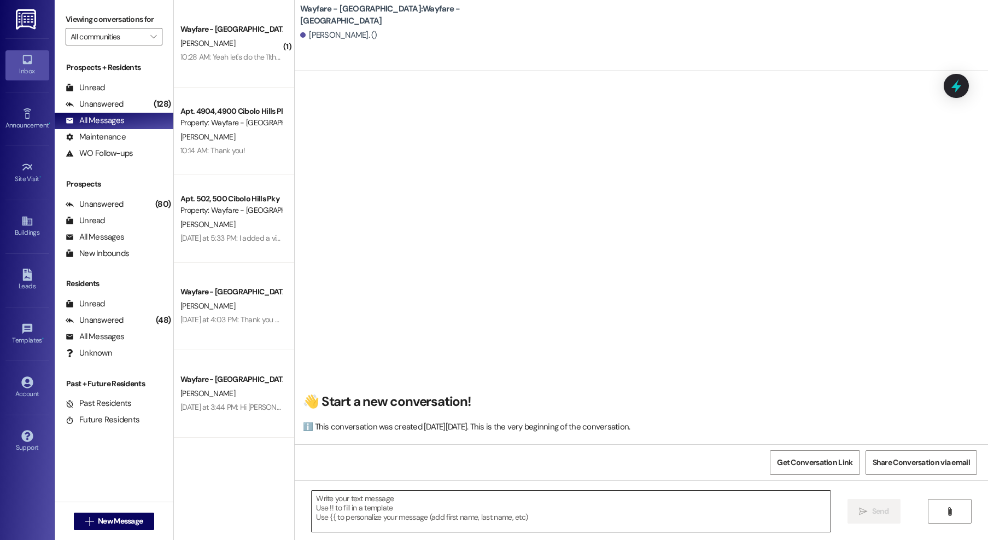
scroll to position [1, 0]
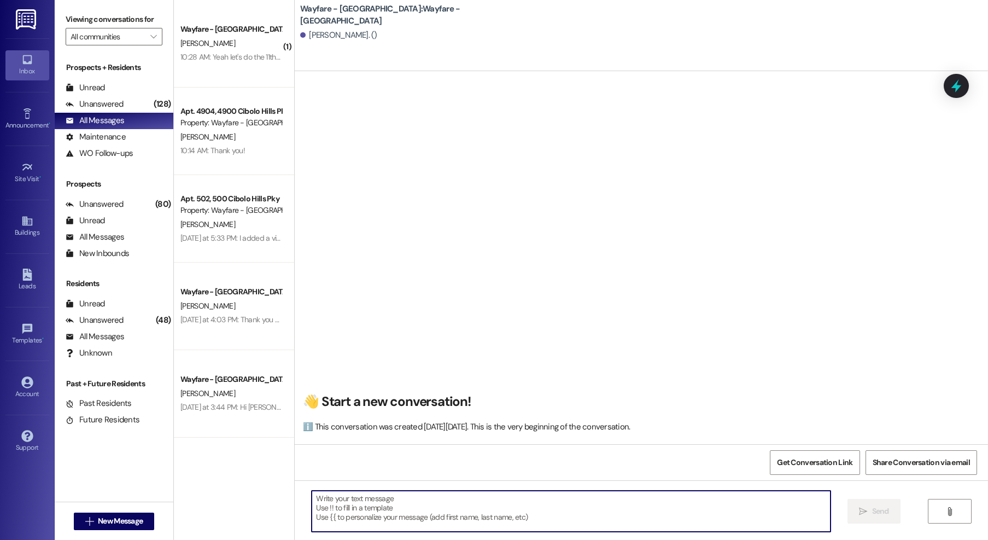
click at [601, 511] on textarea at bounding box center [571, 510] width 519 height 41
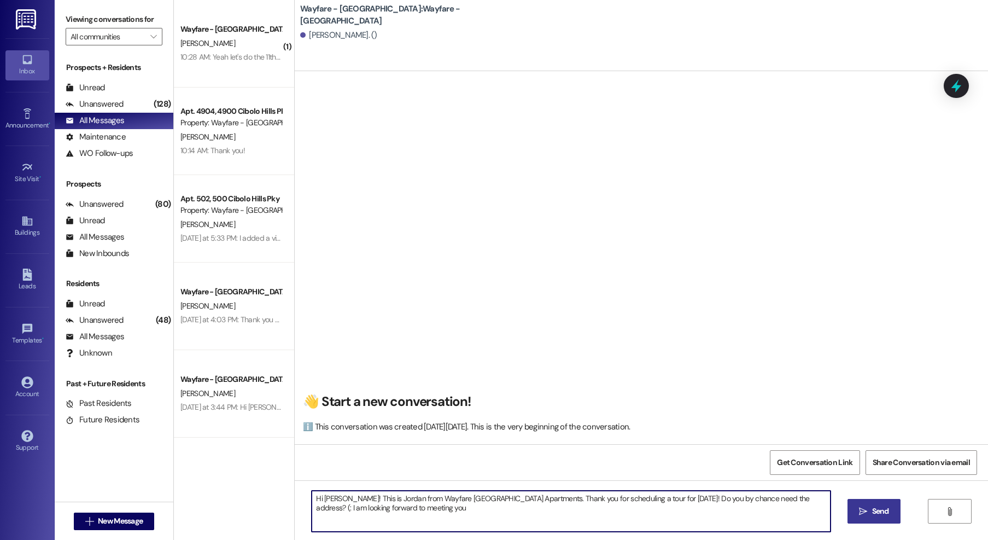
type textarea "Hi Darla! This is Jordan from Wayfare Cibolo Hills Apartments. Thank you for sc…"
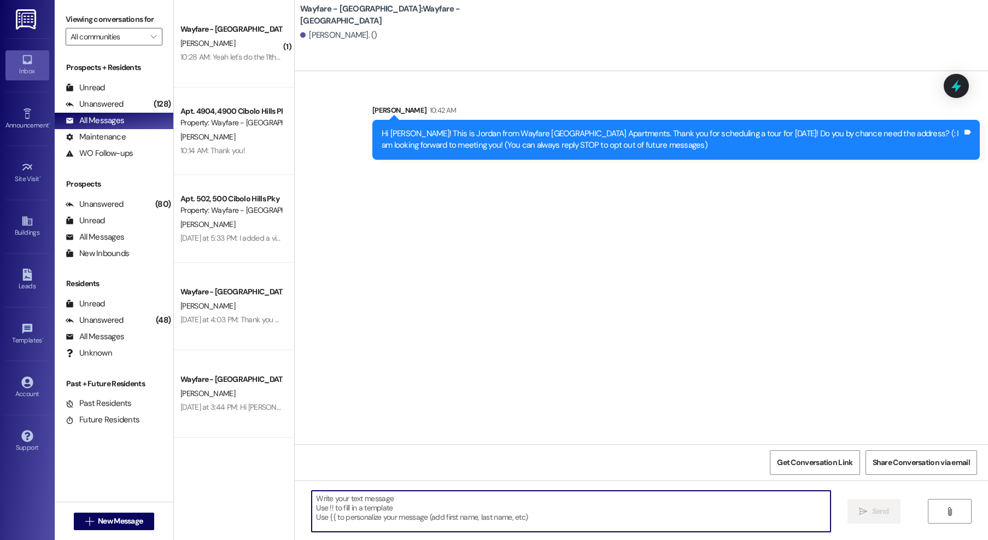
scroll to position [0, 0]
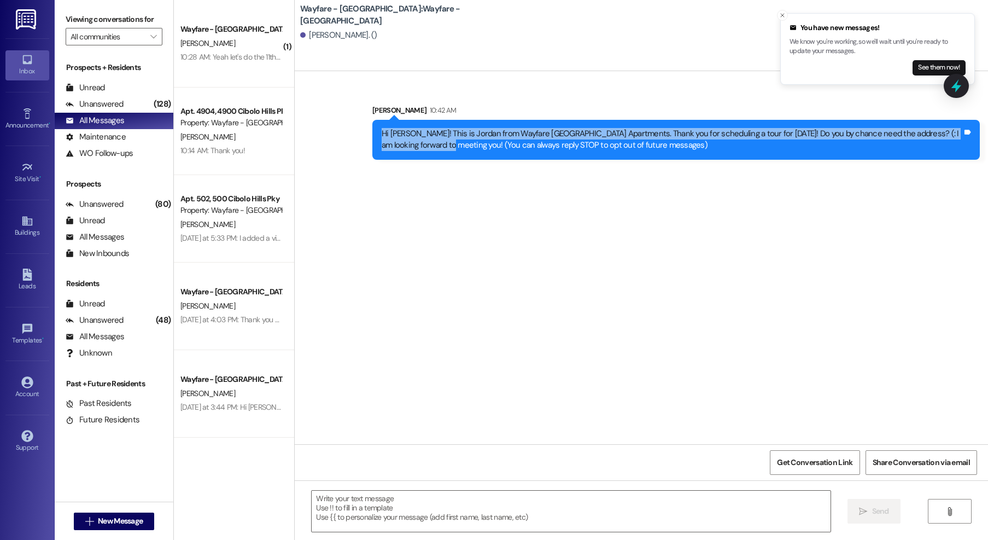
drag, startPoint x: 418, startPoint y: 148, endPoint x: 371, endPoint y: 129, distance: 50.1
click at [372, 129] on div "Hi Darla! This is Jordan from Wayfare Cibolo Hills Apartments. Thank you for sc…" at bounding box center [676, 140] width 608 height 40
copy div "Hi Darla! This is Jordan from Wayfare Cibolo Hills Apartments. Thank you for sc…"
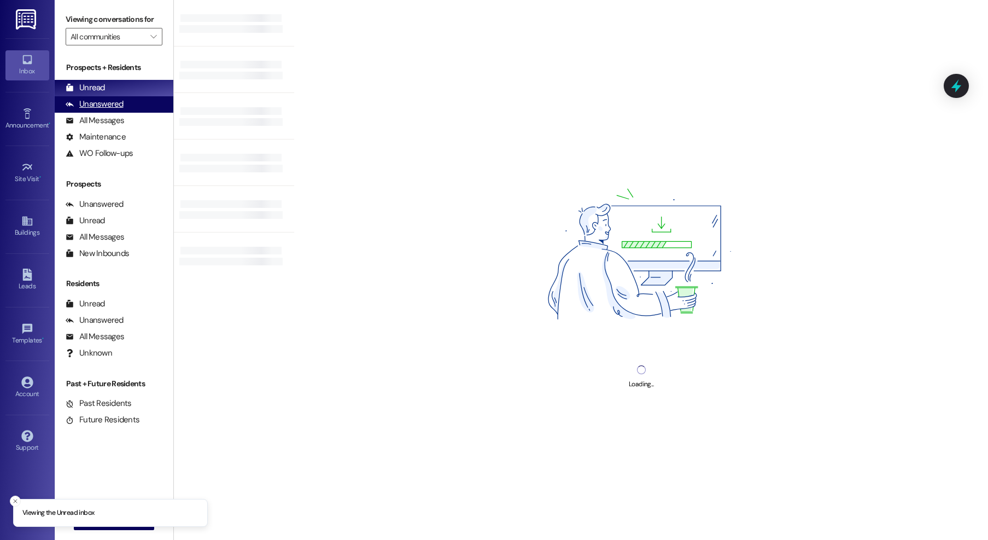
click at [118, 112] on div "Unanswered (0)" at bounding box center [114, 104] width 119 height 16
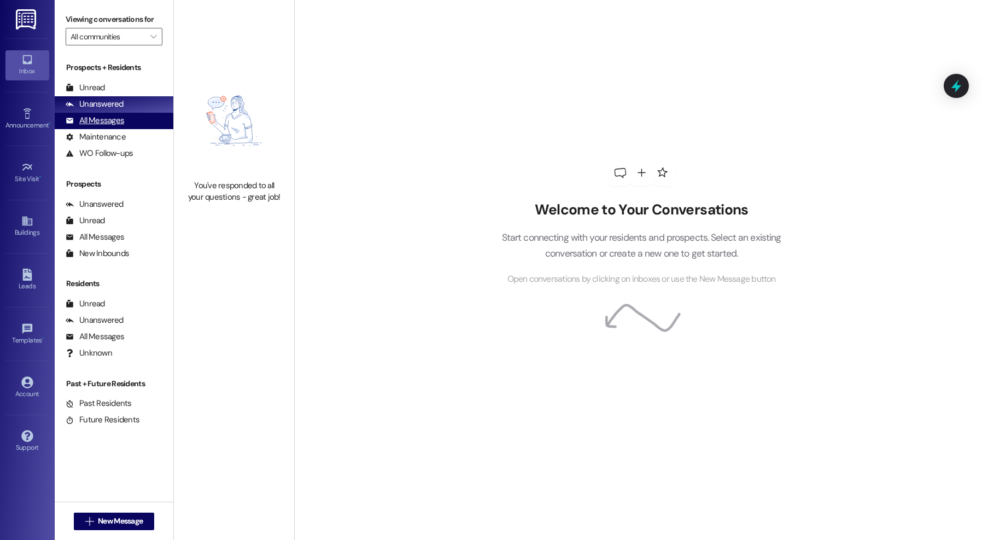
click at [113, 123] on div "All Messages" at bounding box center [95, 120] width 59 height 11
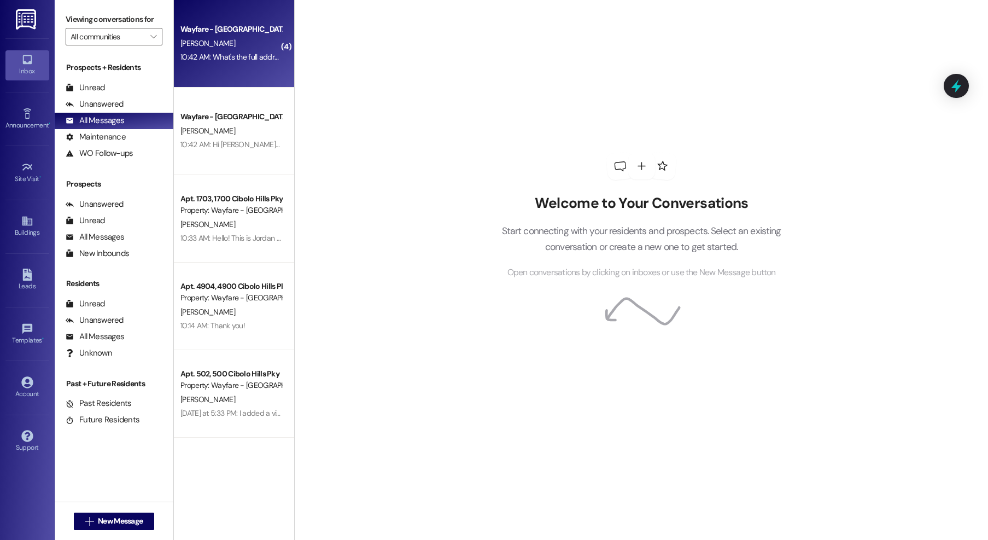
click at [243, 53] on div "10:42 AM: What's the full address? For mail forwarding and electric, things lik…" at bounding box center [380, 57] width 401 height 10
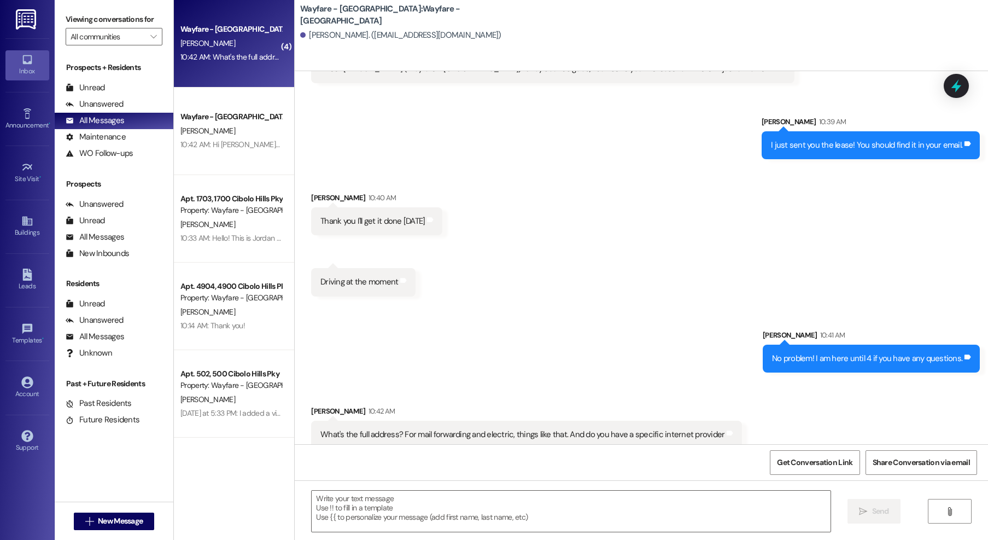
scroll to position [2037, 0]
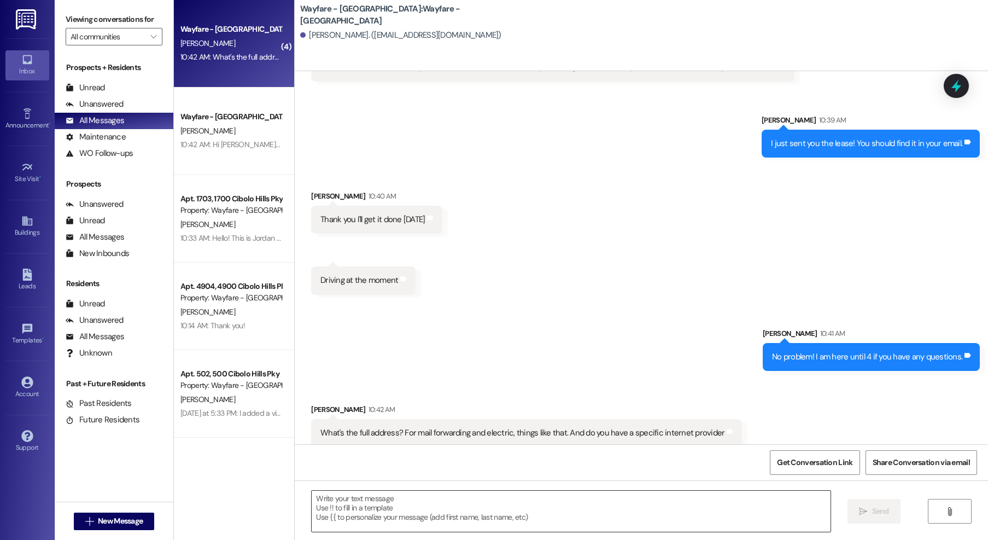
click at [504, 501] on textarea at bounding box center [571, 510] width 519 height 41
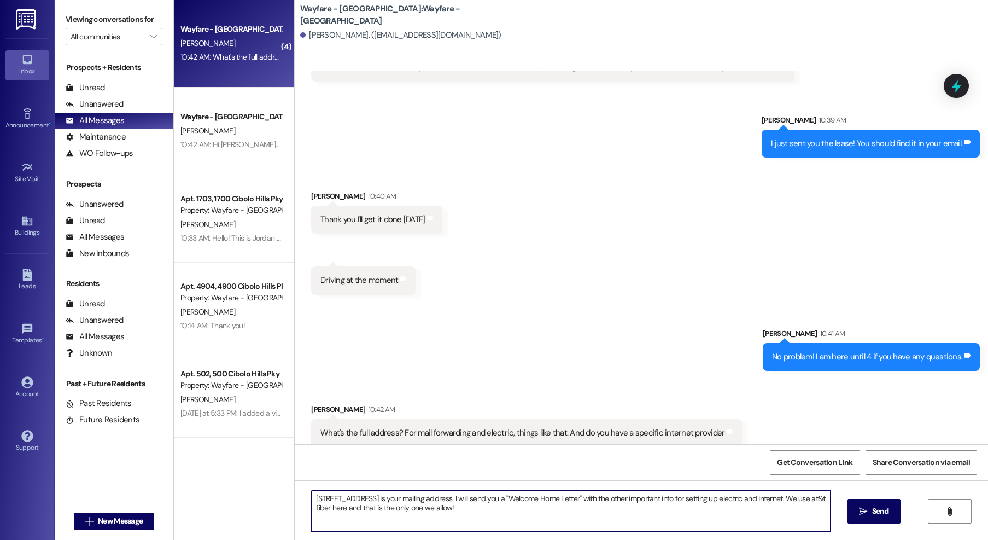
type textarea "2501 Cibolo Hills Pkwy Apt 1905 Fort Worth Tx 76179 is your mailing address. I …"
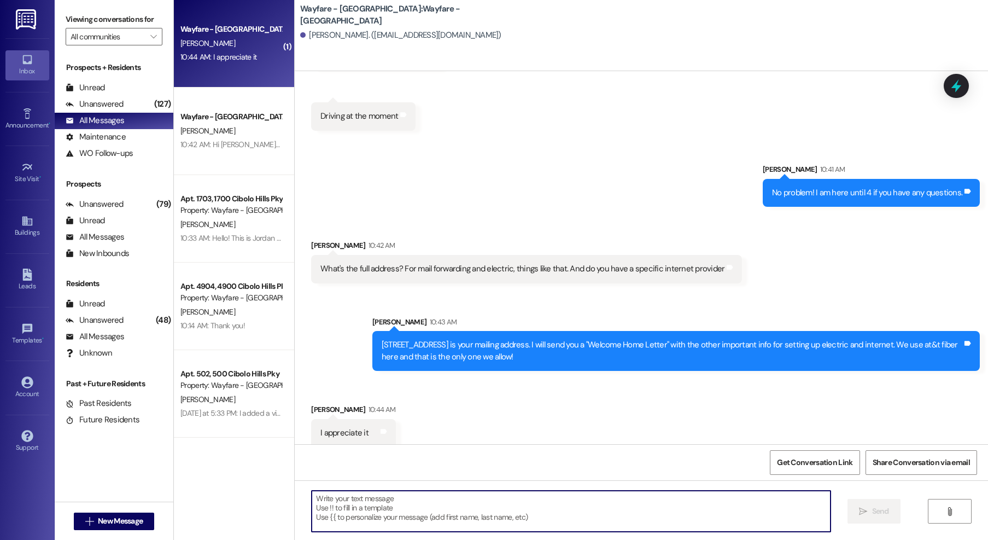
scroll to position [2201, 0]
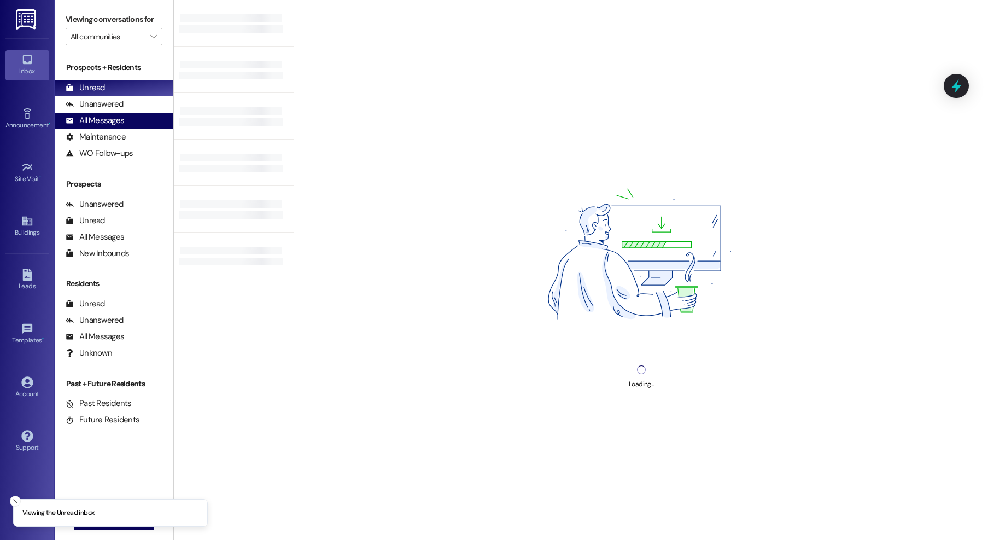
click at [112, 123] on div "All Messages" at bounding box center [95, 120] width 59 height 11
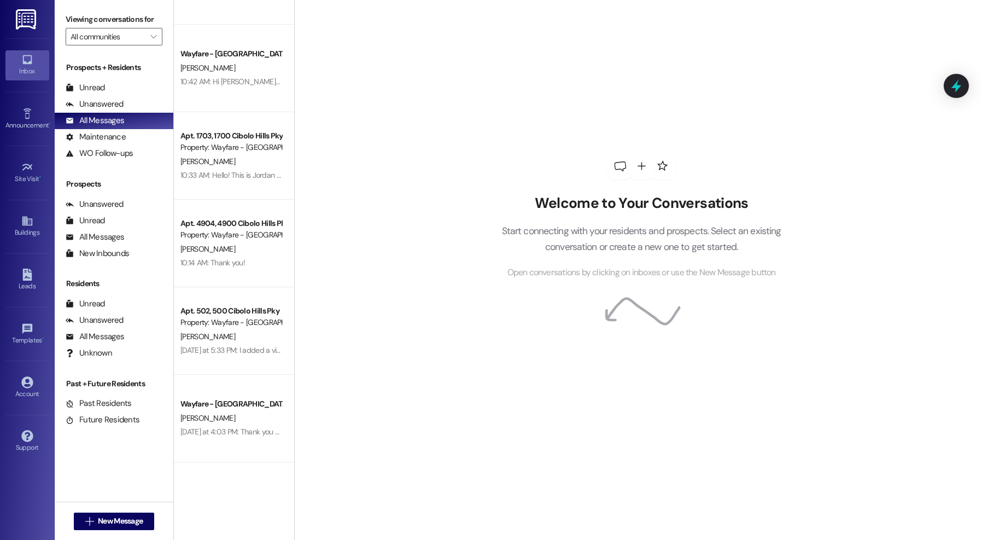
scroll to position [62, 0]
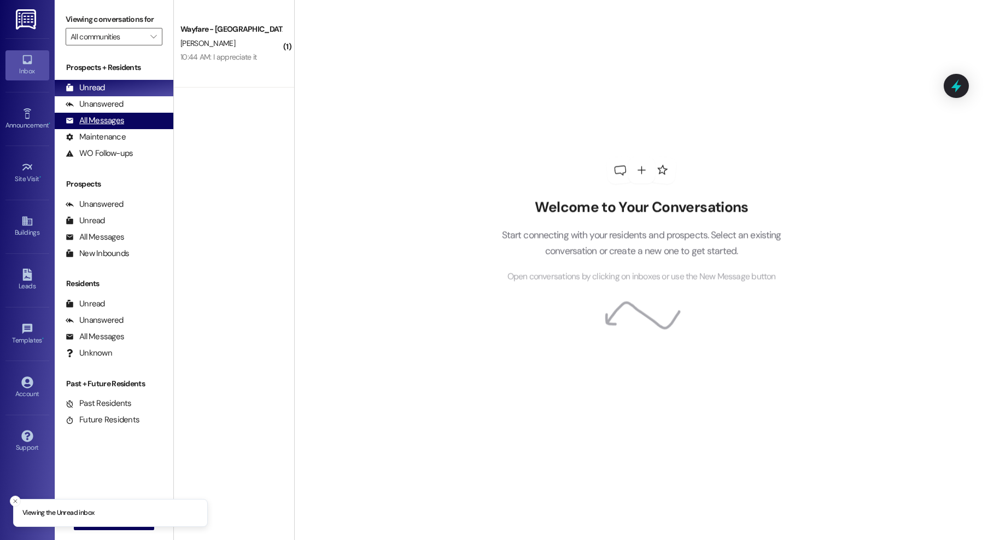
click at [109, 124] on div "All Messages" at bounding box center [95, 120] width 59 height 11
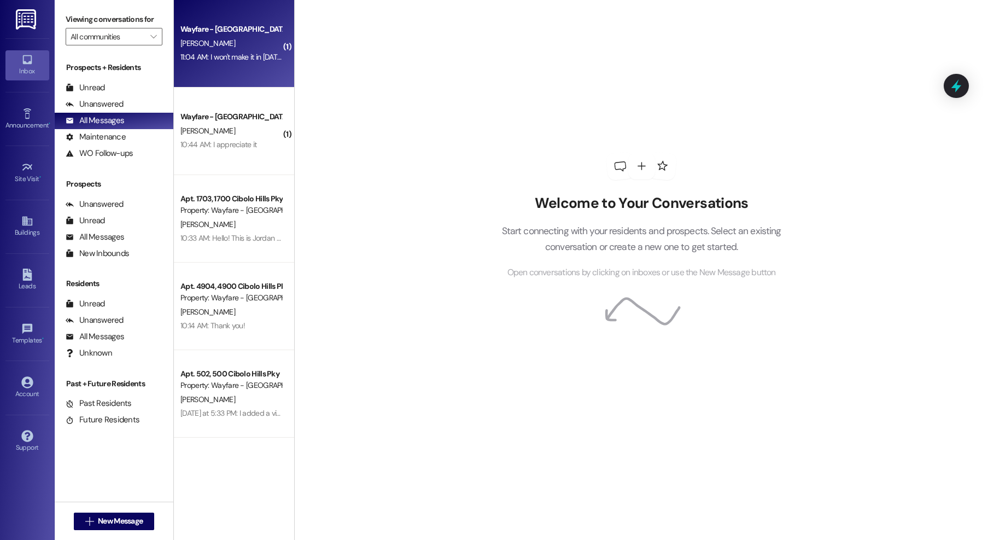
click at [241, 34] on div "Wayfare - [GEOGRAPHIC_DATA]" at bounding box center [230, 29] width 101 height 11
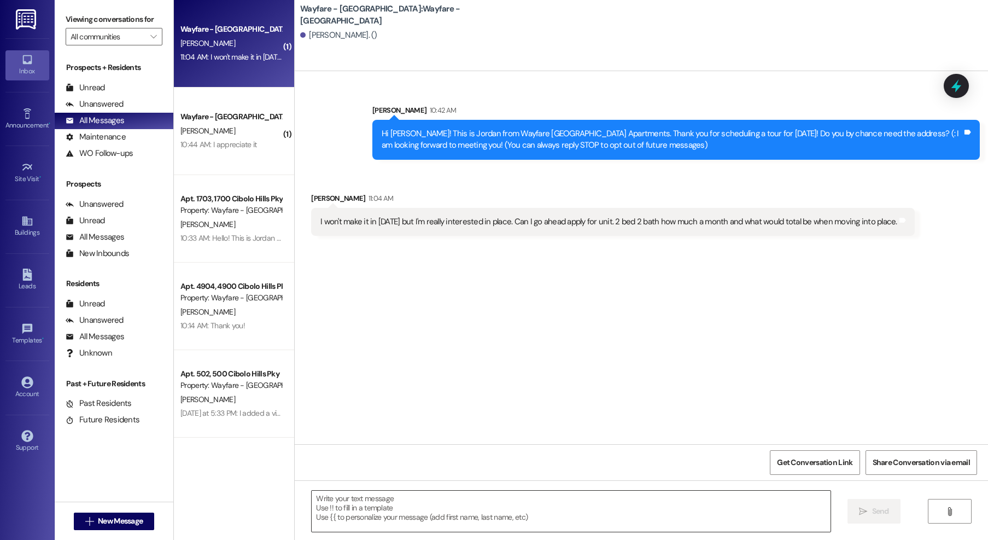
click at [527, 504] on textarea at bounding box center [571, 510] width 519 height 41
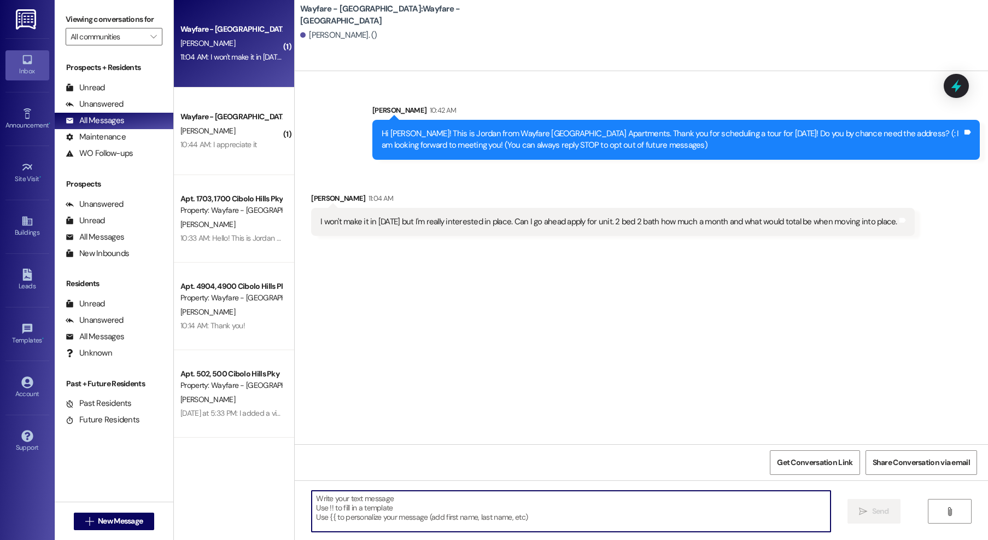
drag, startPoint x: 527, startPoint y: 504, endPoint x: 567, endPoint y: 426, distance: 87.8
click at [528, 505] on textarea at bounding box center [571, 510] width 519 height 41
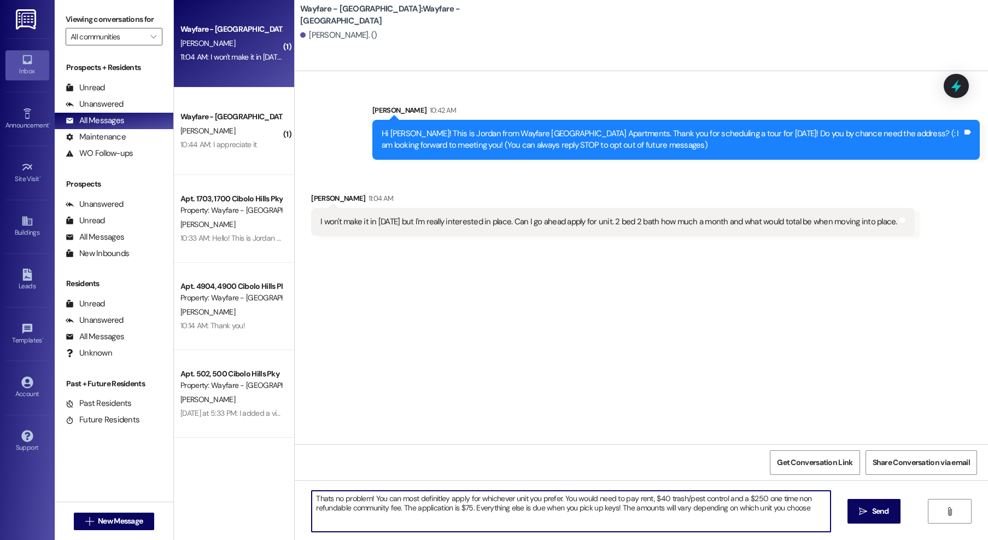
type textarea "Thats no problem! You can most definitley apply for whichever unit you prefer. …"
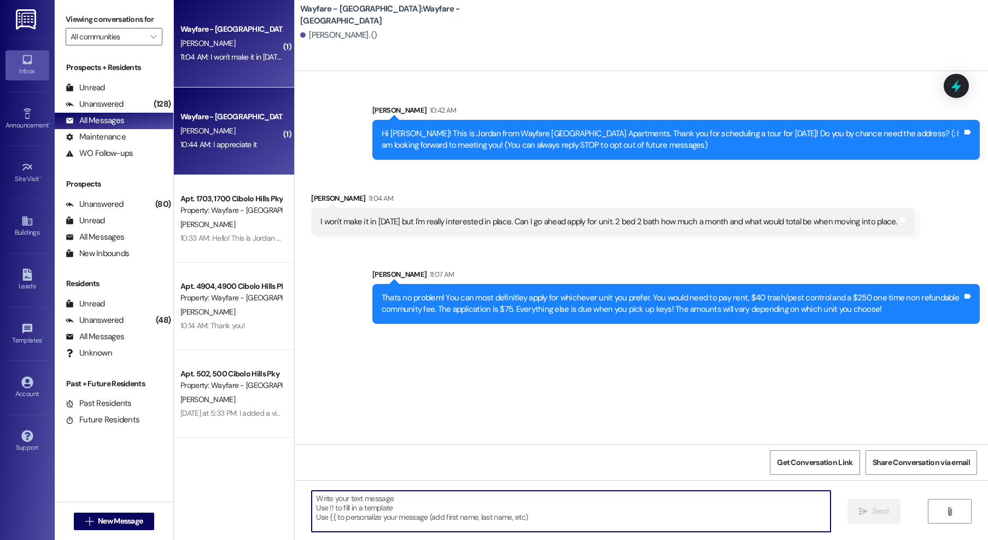
click at [261, 127] on div "[PERSON_NAME]" at bounding box center [230, 131] width 103 height 14
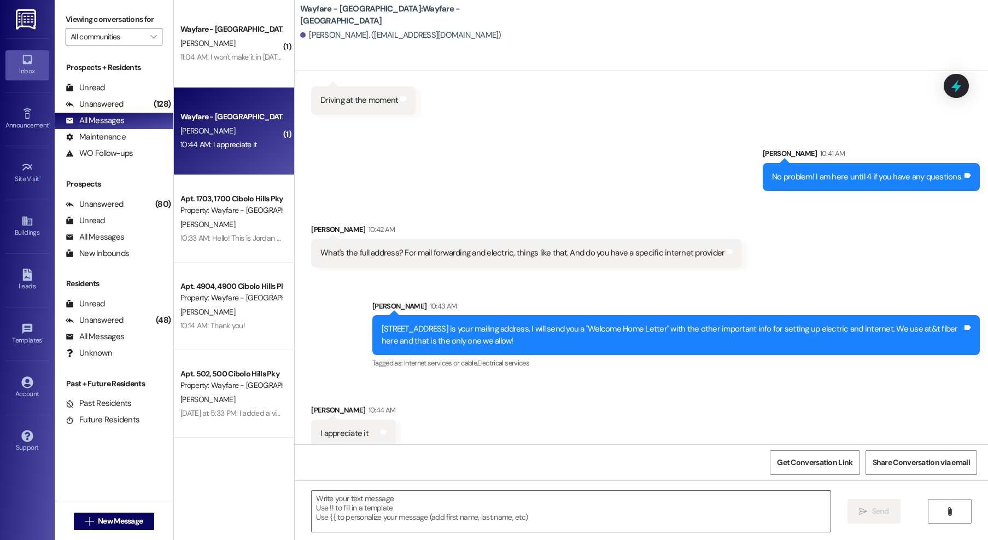
scroll to position [2217, 0]
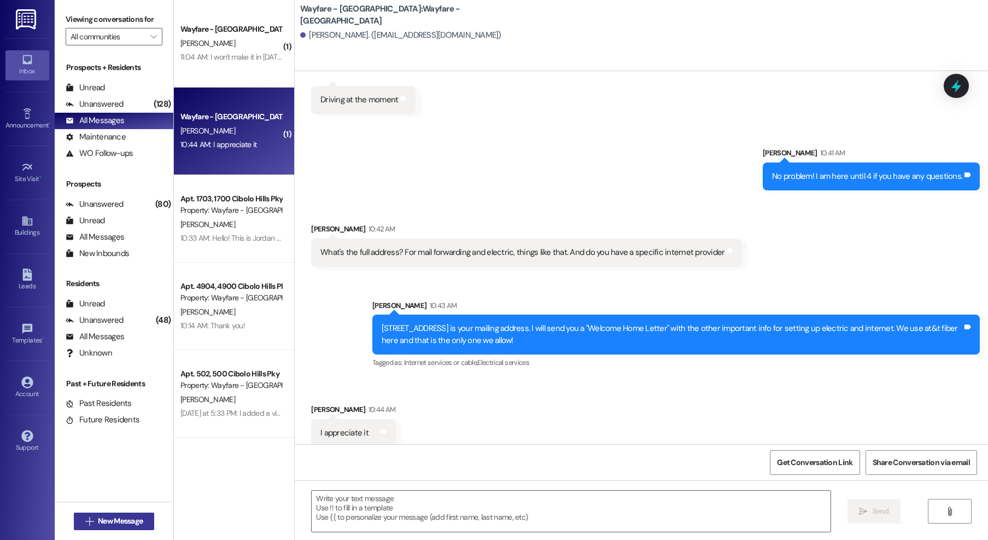
click at [135, 517] on span "New Message" at bounding box center [120, 520] width 45 height 11
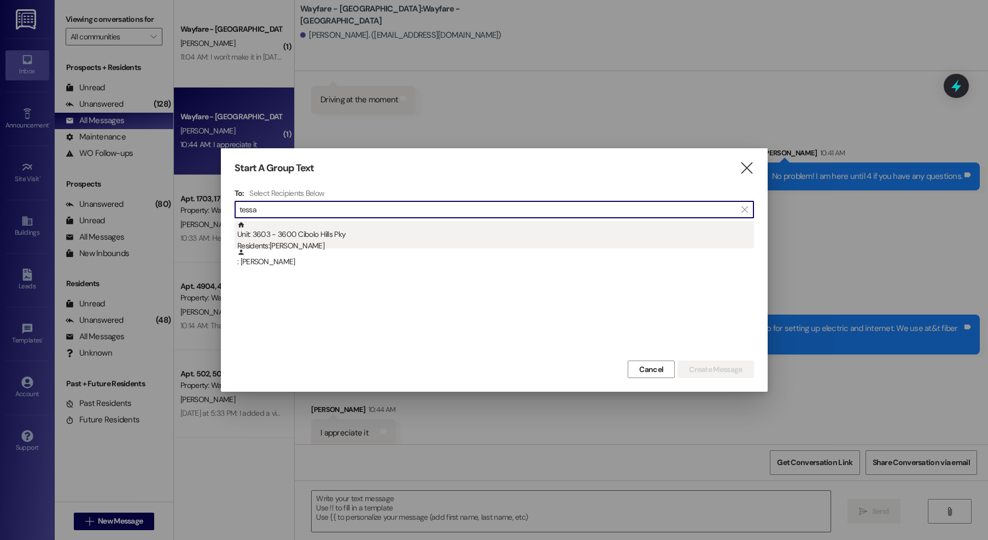
type input "tessa"
click at [387, 237] on div "Unit: 3603 - 3600 Cibolo Hills Pky Residents: Tessa Smith" at bounding box center [495, 236] width 517 height 31
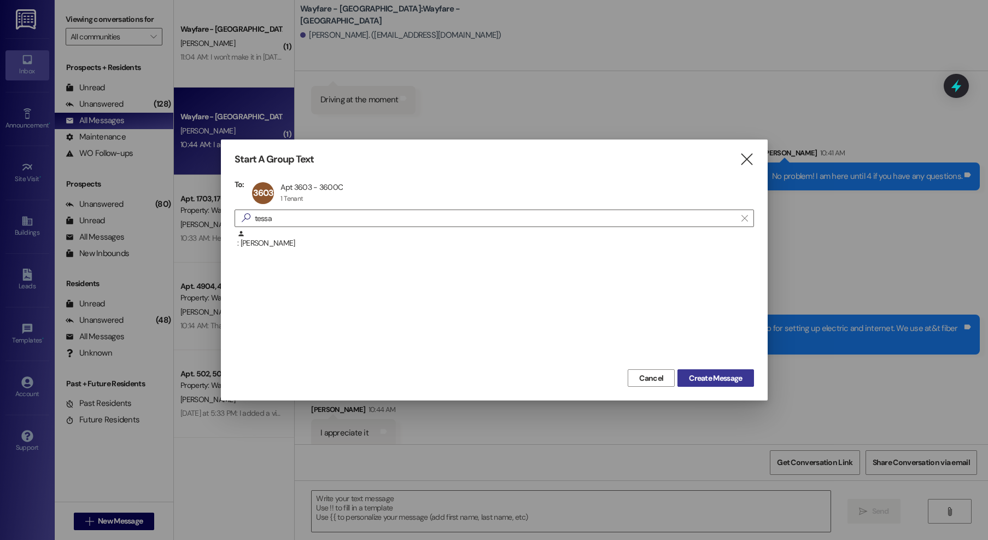
click at [720, 375] on span "Create Message" at bounding box center [715, 377] width 53 height 11
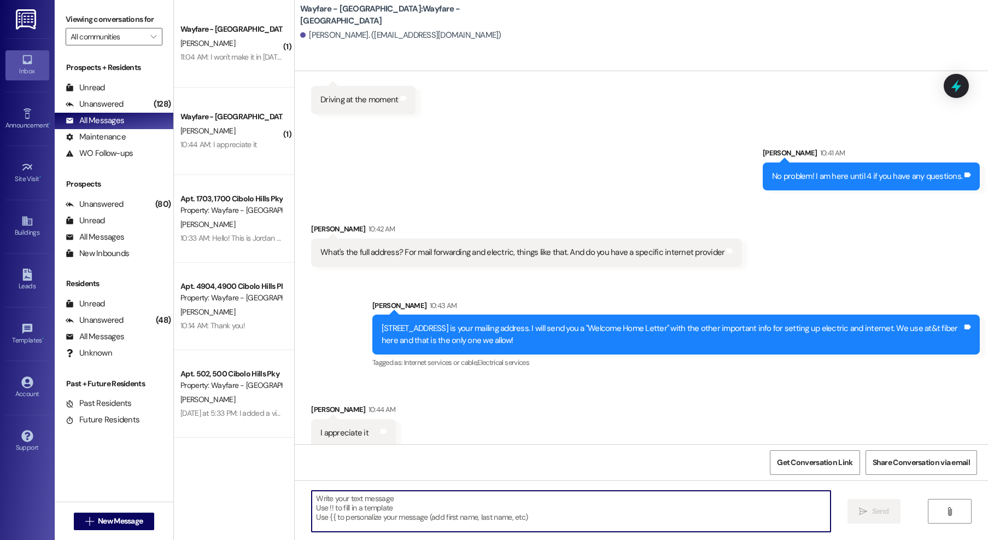
click at [671, 505] on textarea at bounding box center [571, 510] width 519 height 41
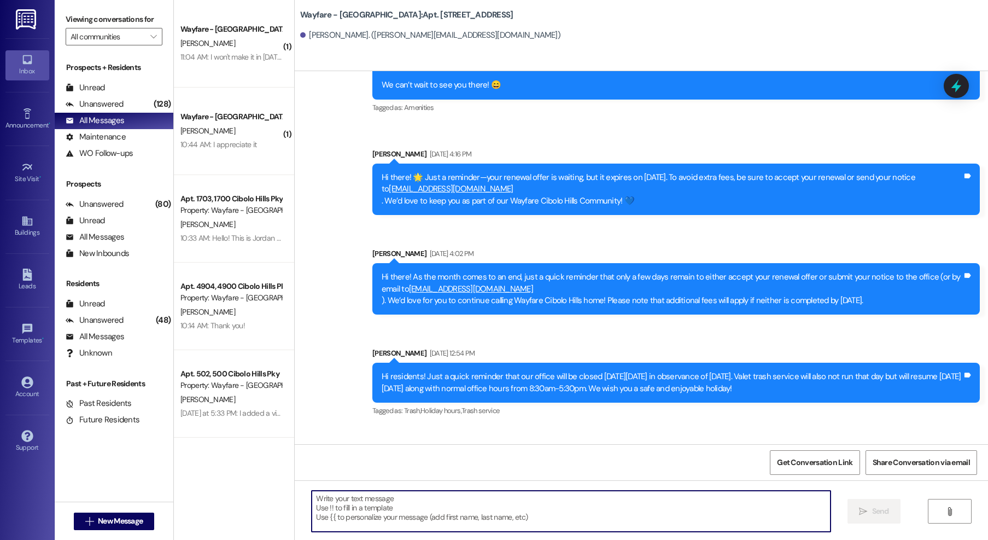
scroll to position [28335, 0]
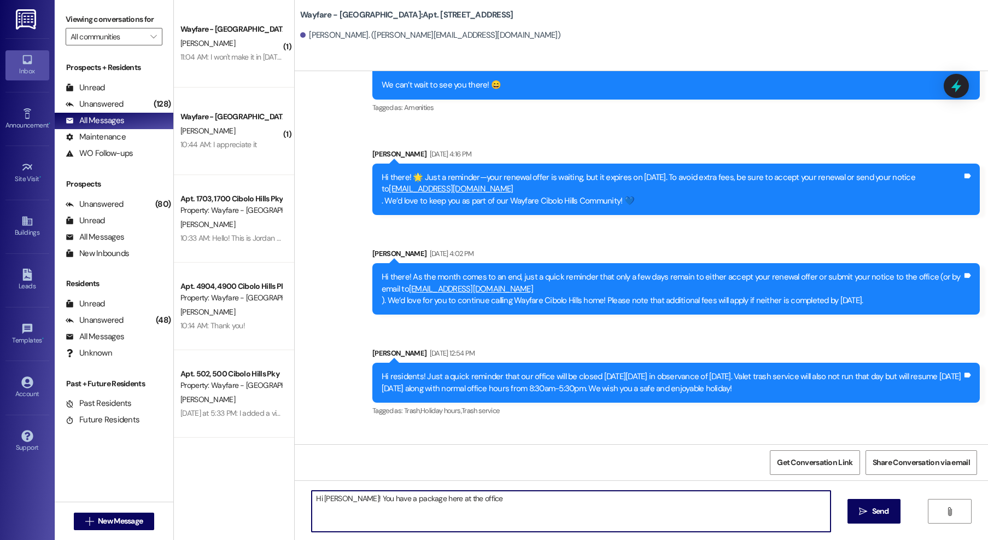
type textarea "Hi Tessa! You have a package here at the office."
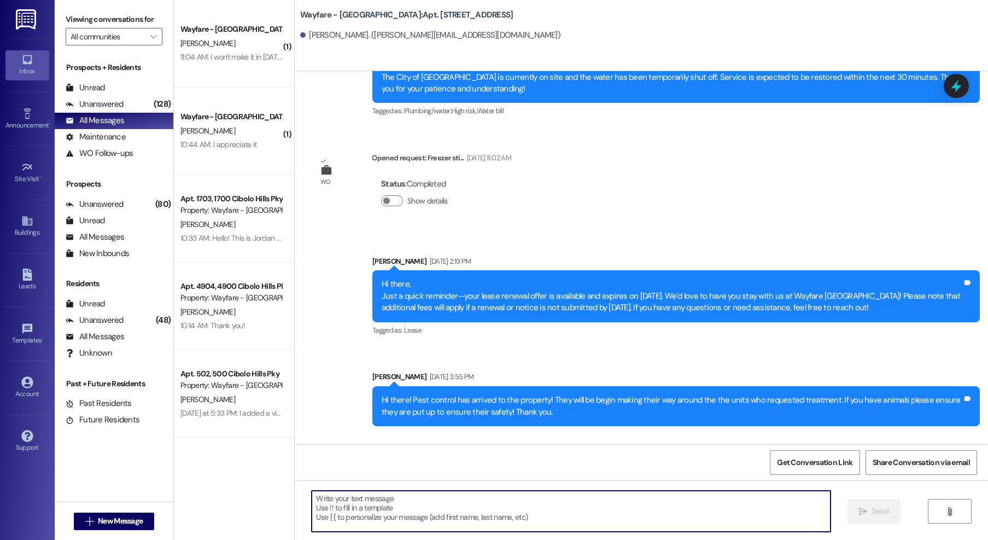
scroll to position [27429, 0]
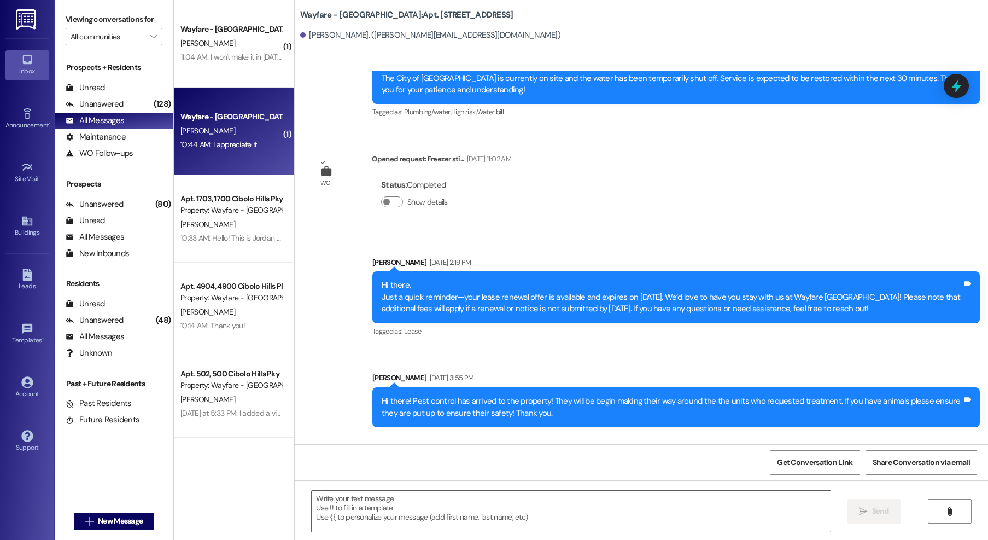
click at [217, 151] on div "10:44 AM: I appreciate it 10:44 AM: I appreciate it" at bounding box center [230, 145] width 103 height 14
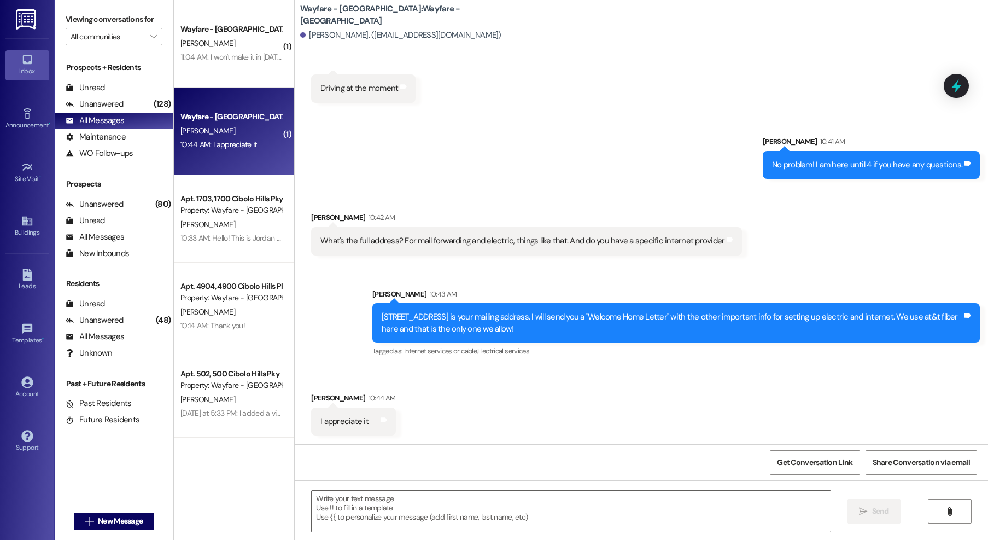
scroll to position [2217, 0]
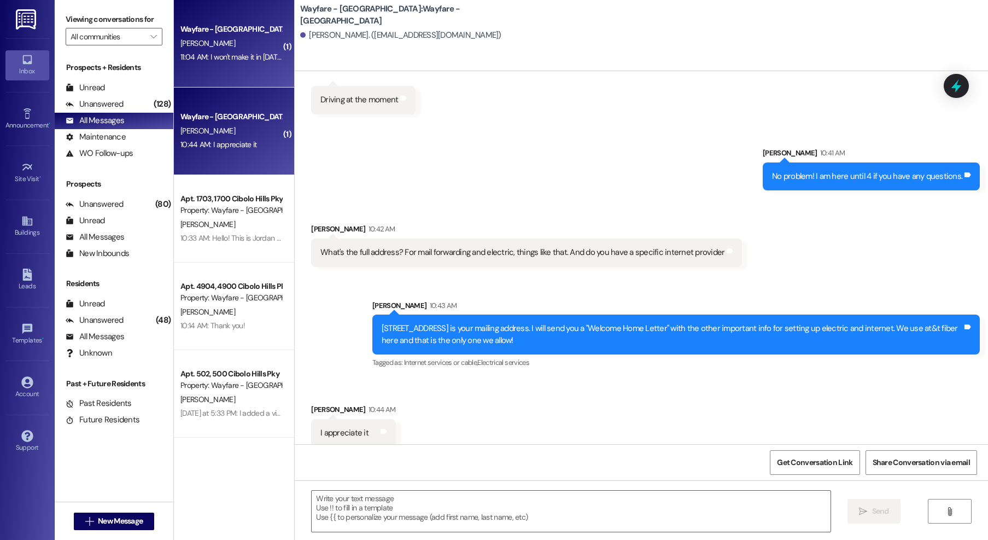
click at [236, 68] on div "Wayfare - Cibolo Hills Prospect D. Johnson 11:04 AM: I won't make it in today b…" at bounding box center [234, 43] width 120 height 87
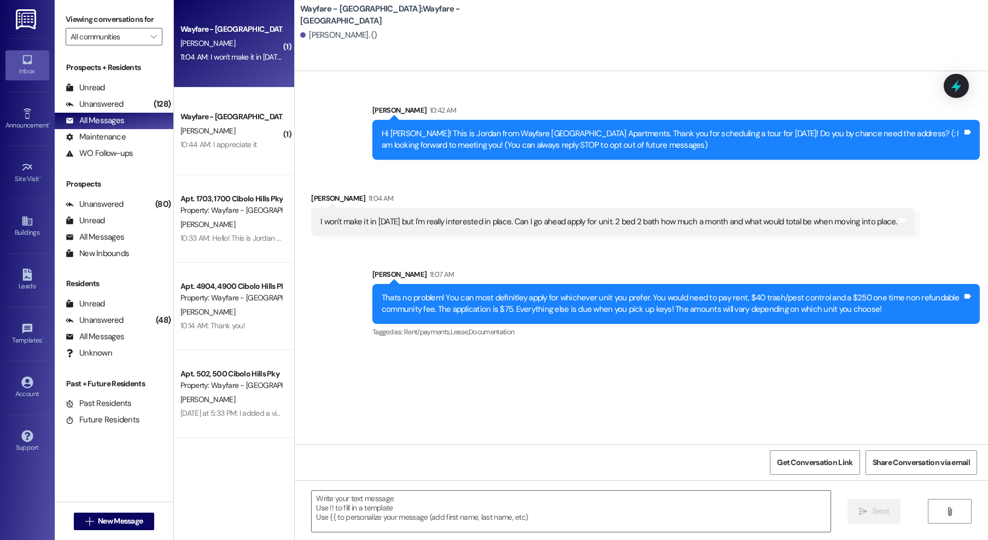
scroll to position [0, 0]
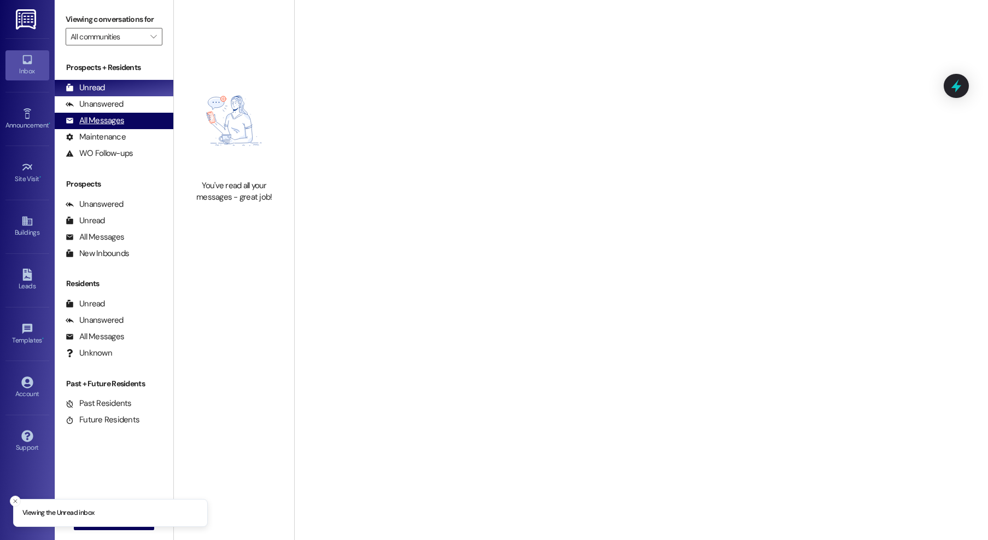
click at [110, 119] on div "All Messages" at bounding box center [95, 120] width 59 height 11
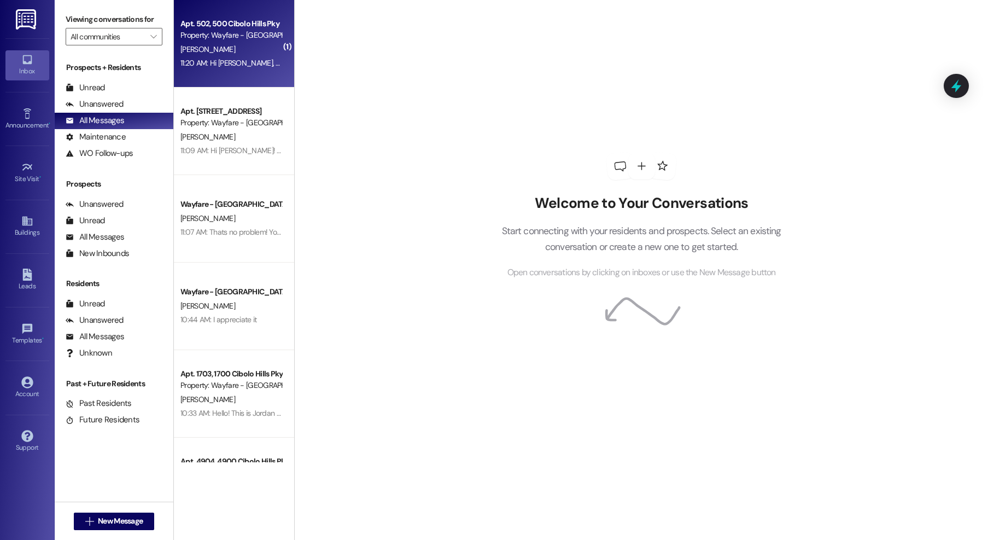
click at [249, 46] on div "[PERSON_NAME]" at bounding box center [230, 50] width 103 height 14
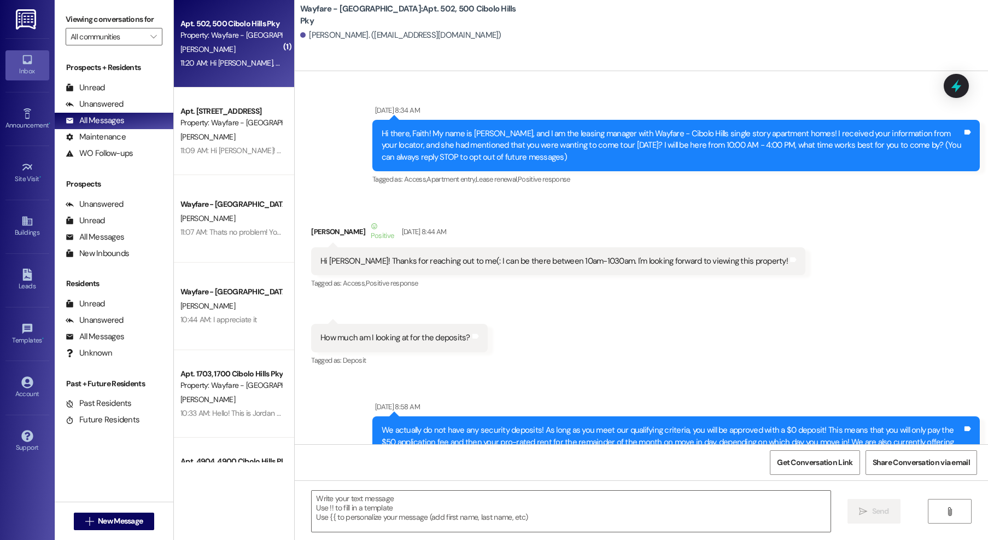
scroll to position [47075, 0]
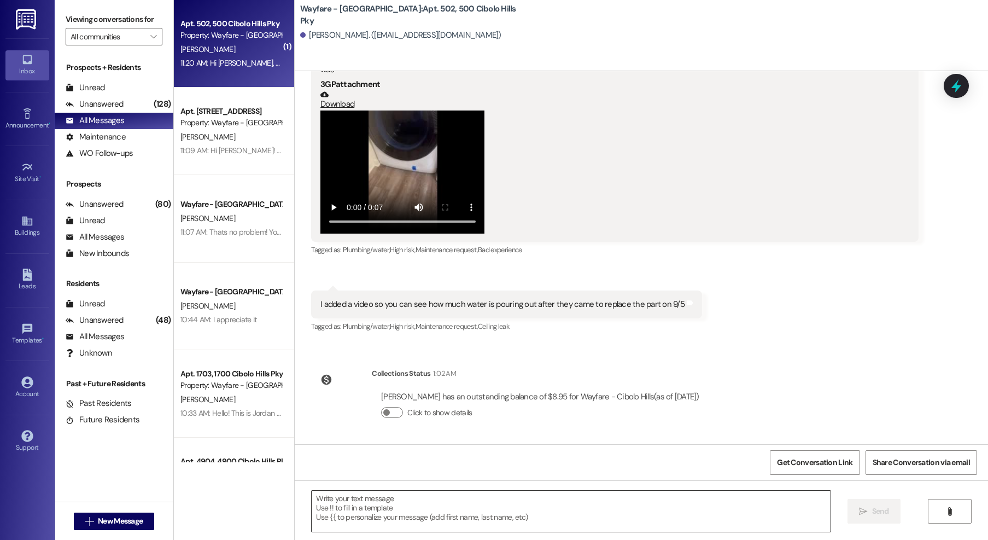
click at [433, 512] on textarea at bounding box center [571, 510] width 519 height 41
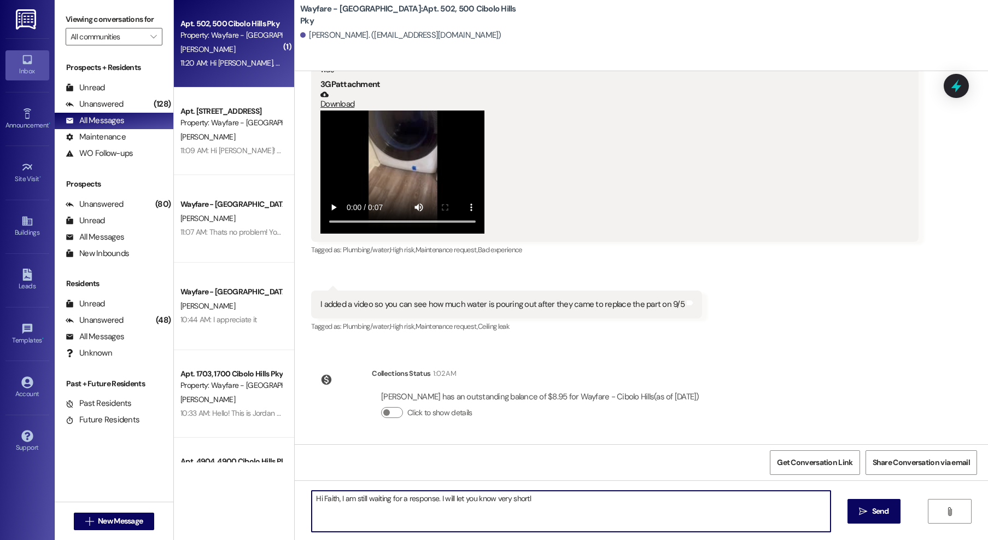
type textarea "Hi Faith, I am still waiting for a response. I will let you know very shortly"
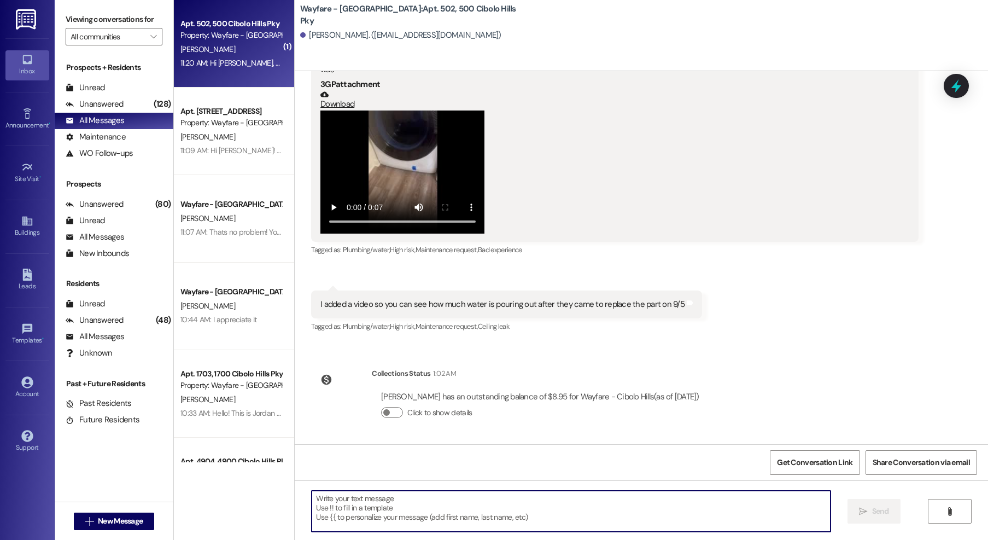
scroll to position [47075, 0]
click at [432, 522] on textarea at bounding box center [571, 510] width 519 height 41
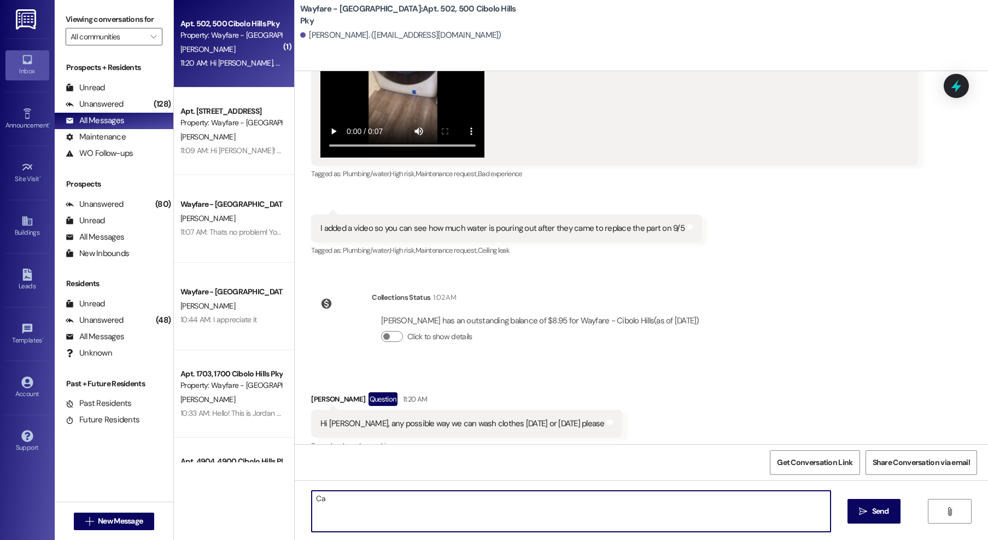
type textarea "C"
type textarea "Y"
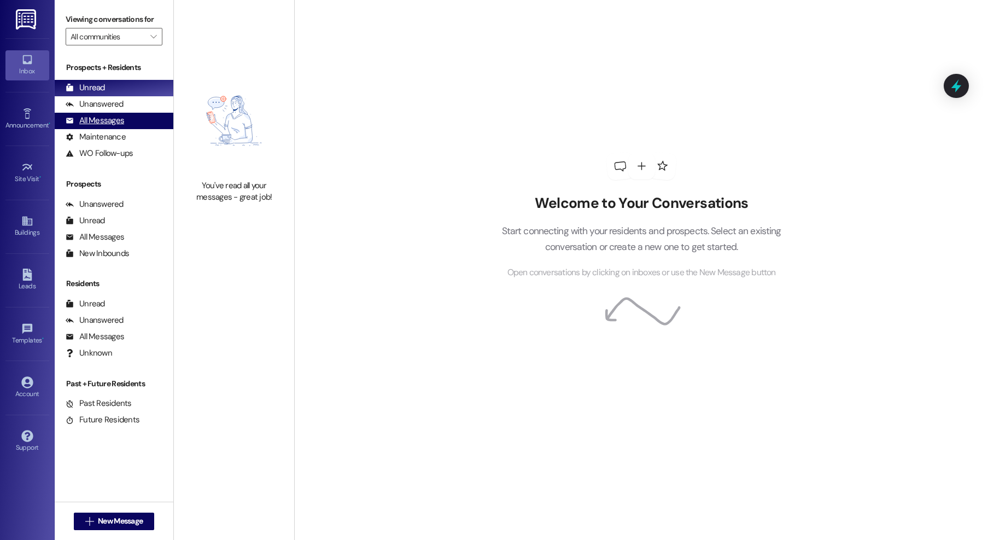
click at [99, 126] on div "All Messages" at bounding box center [95, 120] width 59 height 11
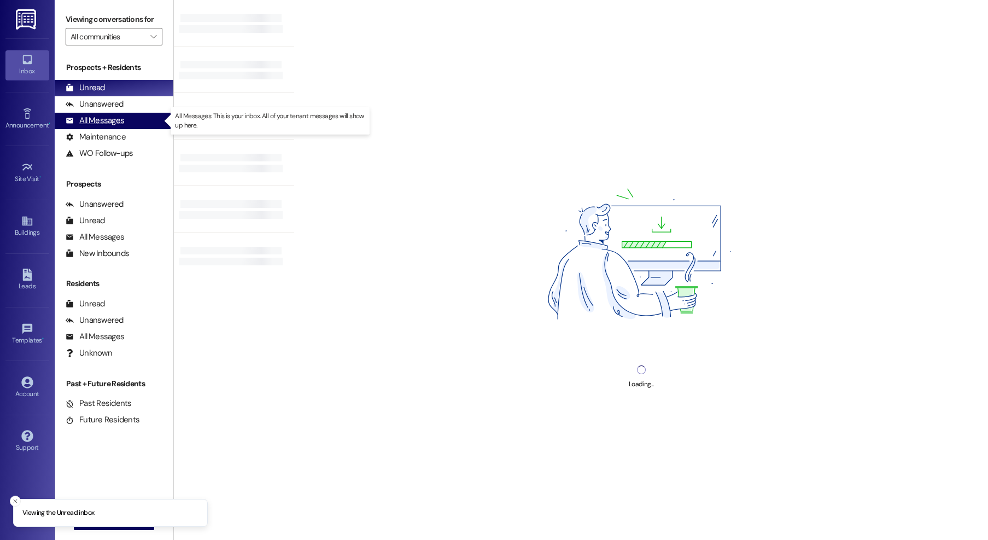
click at [107, 121] on div "All Messages" at bounding box center [95, 120] width 59 height 11
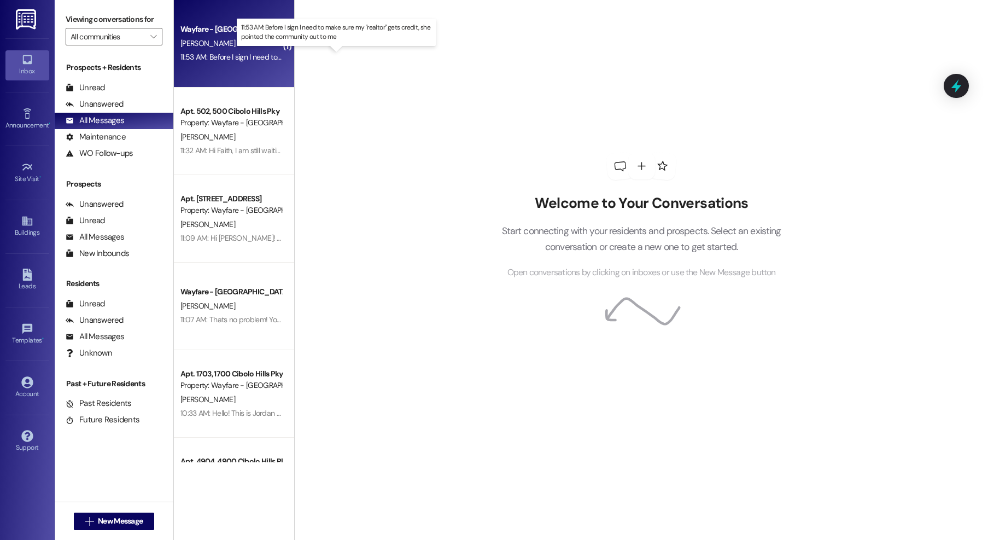
click at [263, 58] on div "11:53 AM: Before I sign I need to make sure my "realtor" gets credit, she point…" at bounding box center [344, 57] width 329 height 10
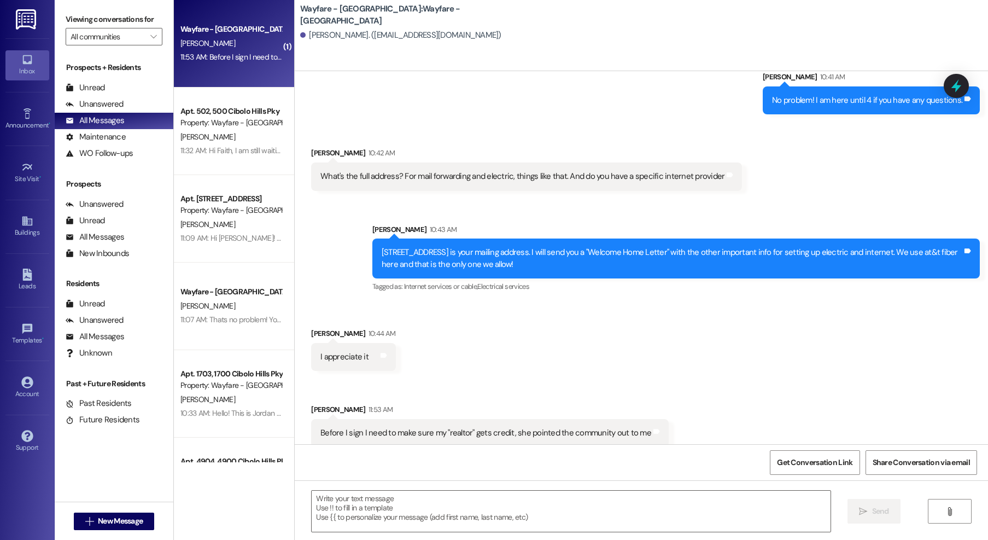
scroll to position [2290, 0]
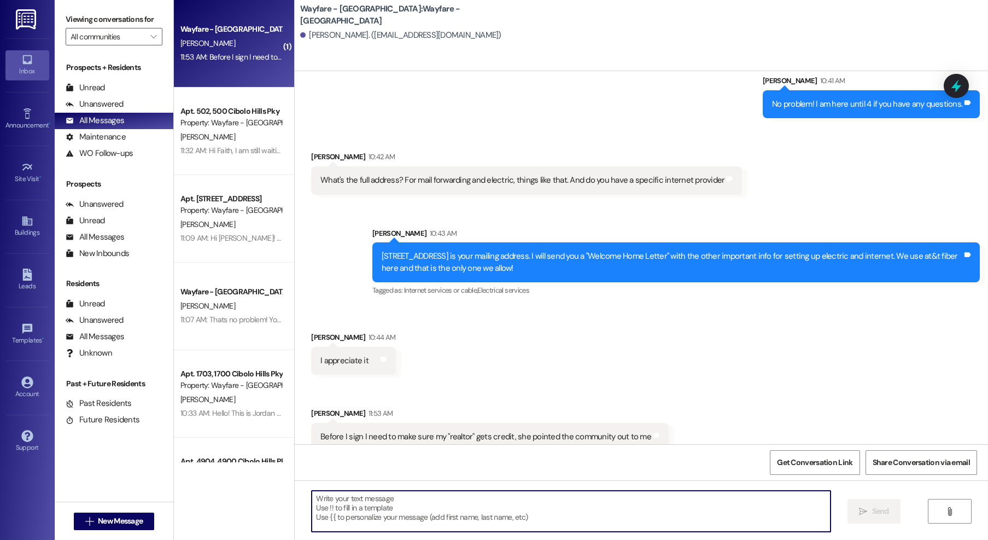
click at [519, 516] on textarea at bounding box center [571, 510] width 519 height 41
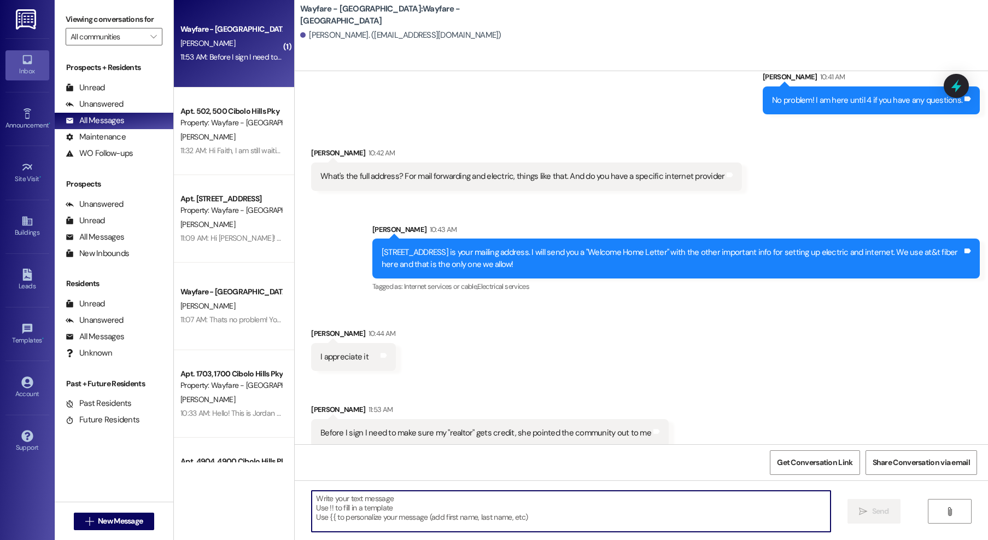
click at [366, 516] on textarea at bounding box center [571, 510] width 519 height 41
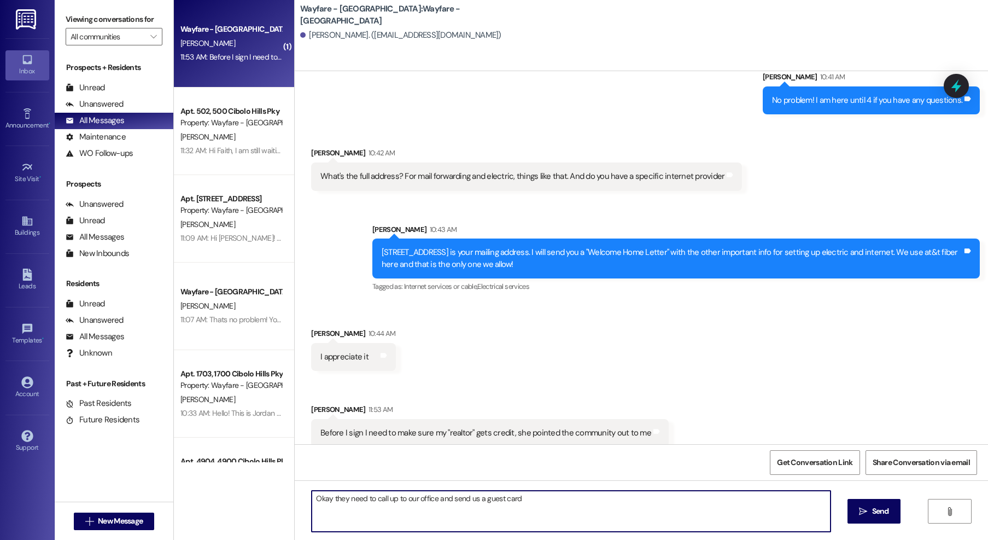
type textarea "Okay they need to call up to our office and send us a guest card!"
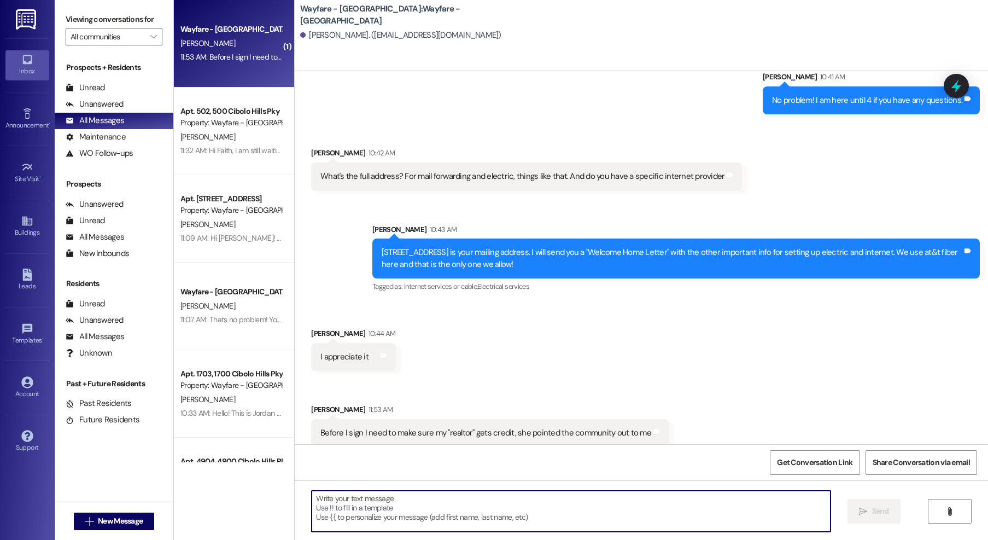
scroll to position [2370, 0]
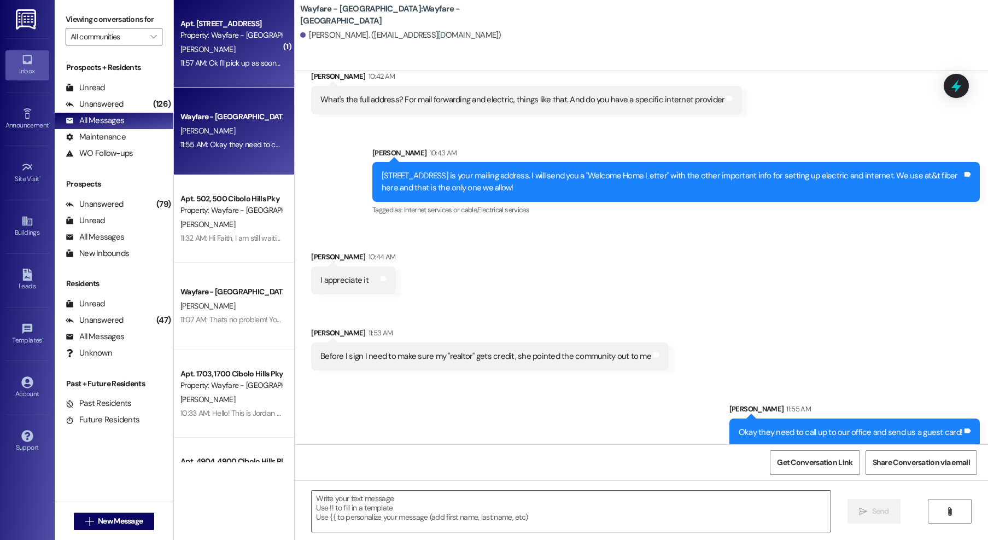
click at [219, 41] on div "Property: Wayfare - [GEOGRAPHIC_DATA]" at bounding box center [230, 35] width 101 height 11
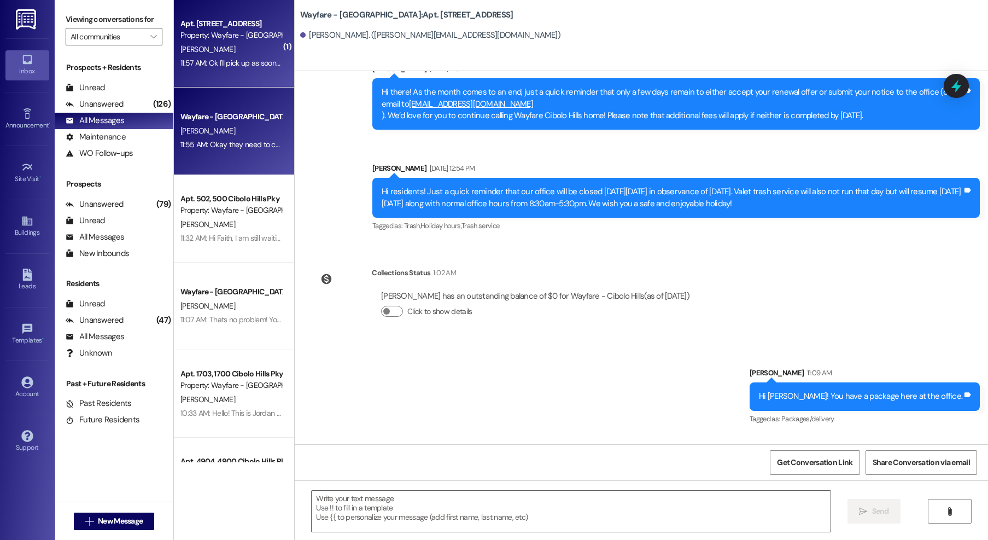
scroll to position [1, 0]
click at [249, 166] on div "( 1 ) Apt. 3603, 3600 Cibolo Hills Pky Property: Wayfare - Cibolo Hills T. Smit…" at bounding box center [234, 231] width 120 height 462
click at [246, 137] on div "[PERSON_NAME]" at bounding box center [230, 131] width 103 height 14
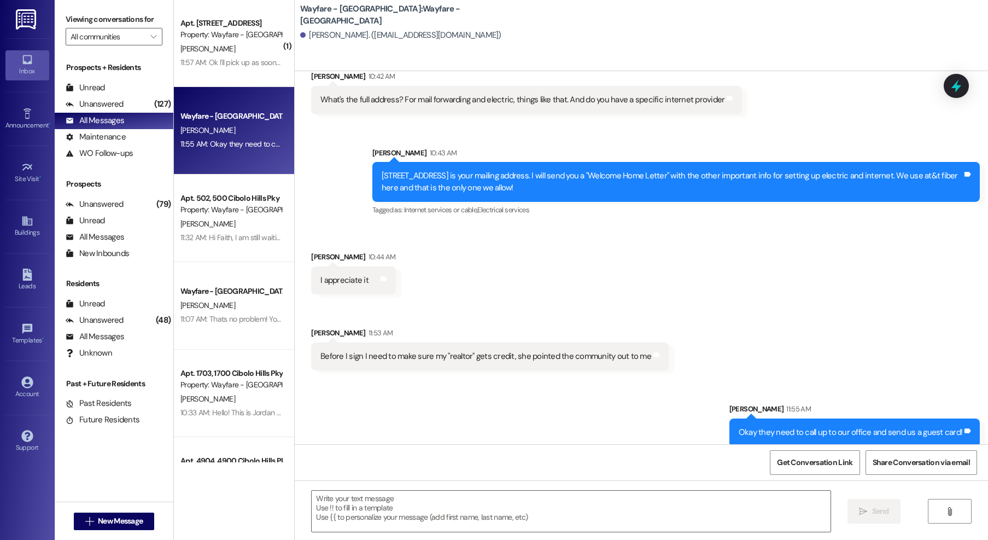
scroll to position [2369, 0]
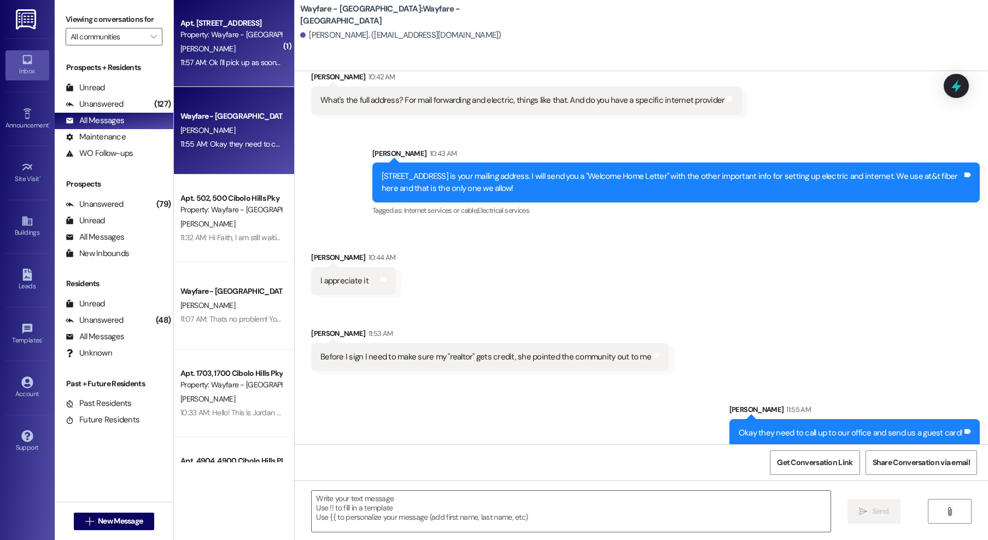
click at [183, 20] on div "Apt. [STREET_ADDRESS]" at bounding box center [230, 22] width 101 height 11
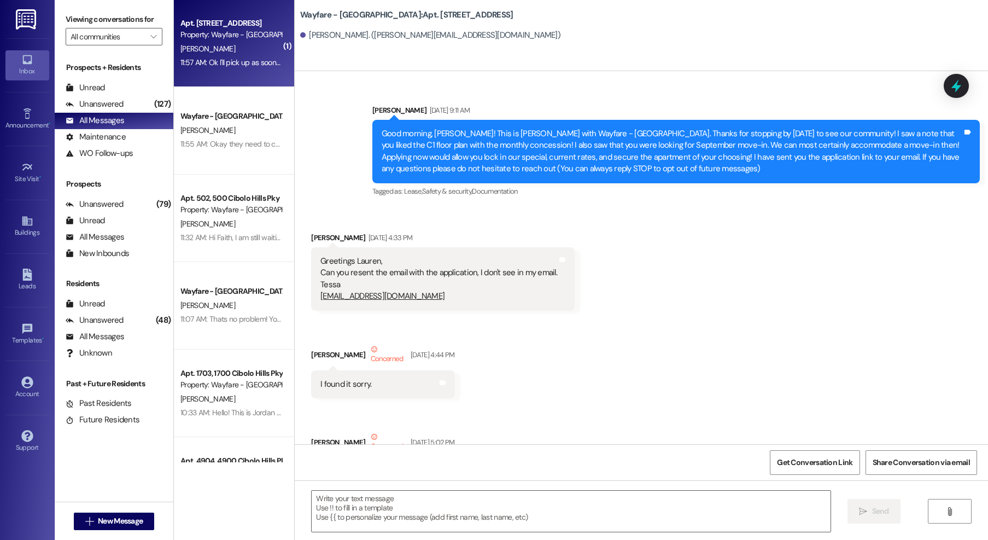
scroll to position [28520, 0]
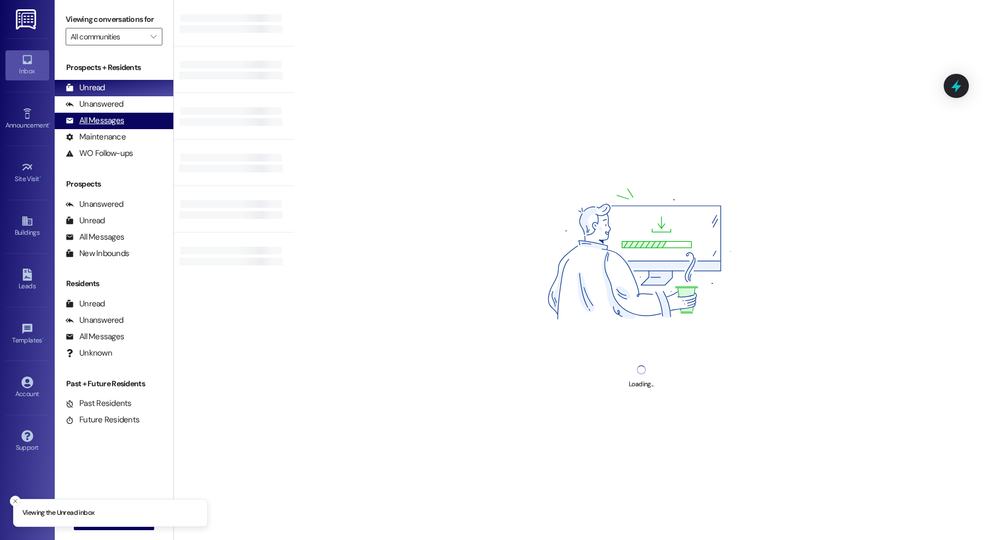
click at [108, 121] on div "All Messages" at bounding box center [95, 120] width 59 height 11
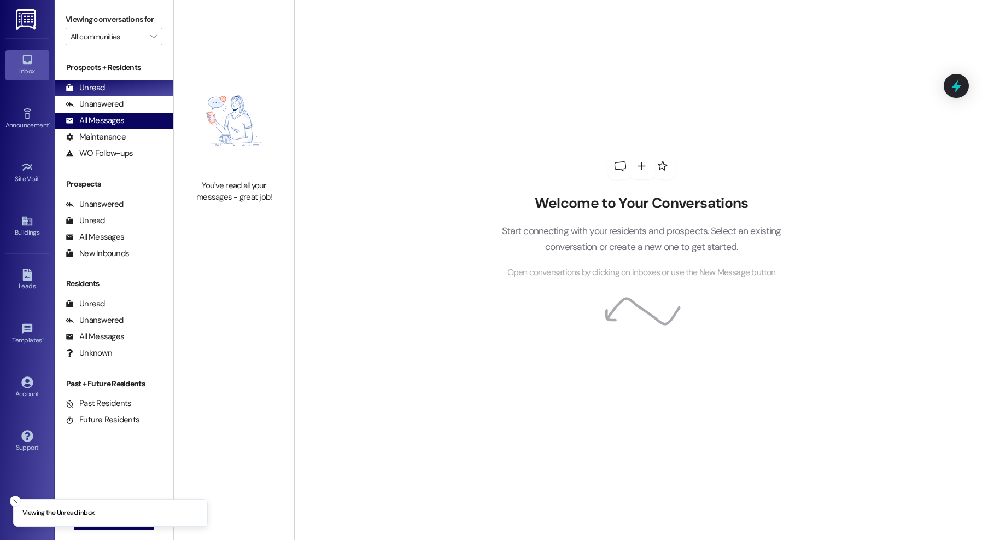
click at [94, 114] on div "All Messages (undefined)" at bounding box center [114, 121] width 119 height 16
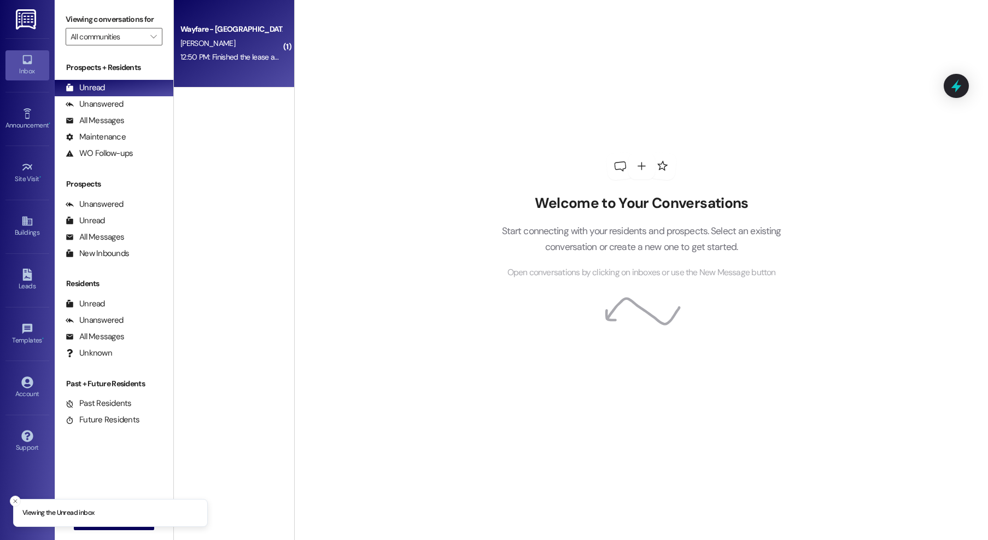
click at [264, 67] on div "Wayfare - Cibolo Hills Prospect [PERSON_NAME] 12:50 PM: Finished the lease agre…" at bounding box center [234, 43] width 120 height 87
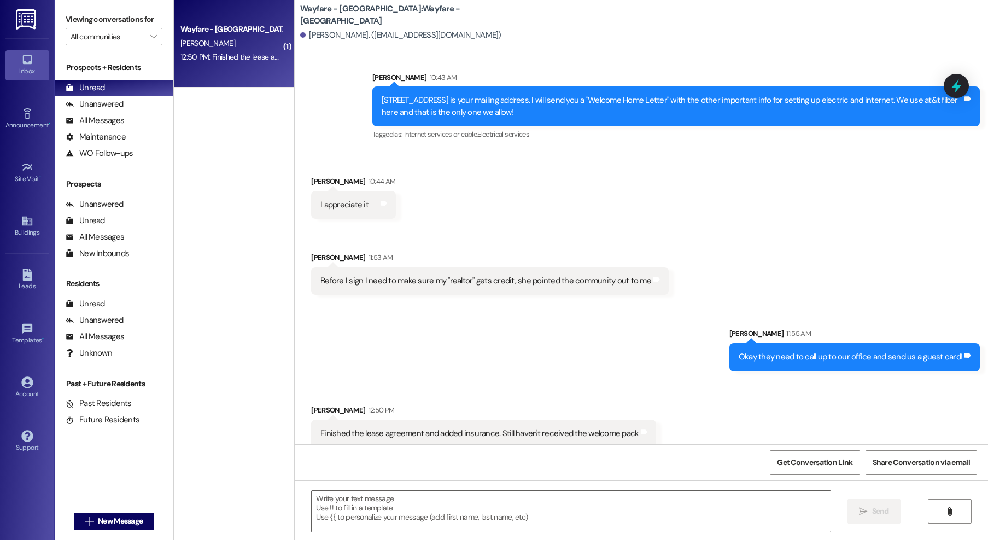
scroll to position [2446, 0]
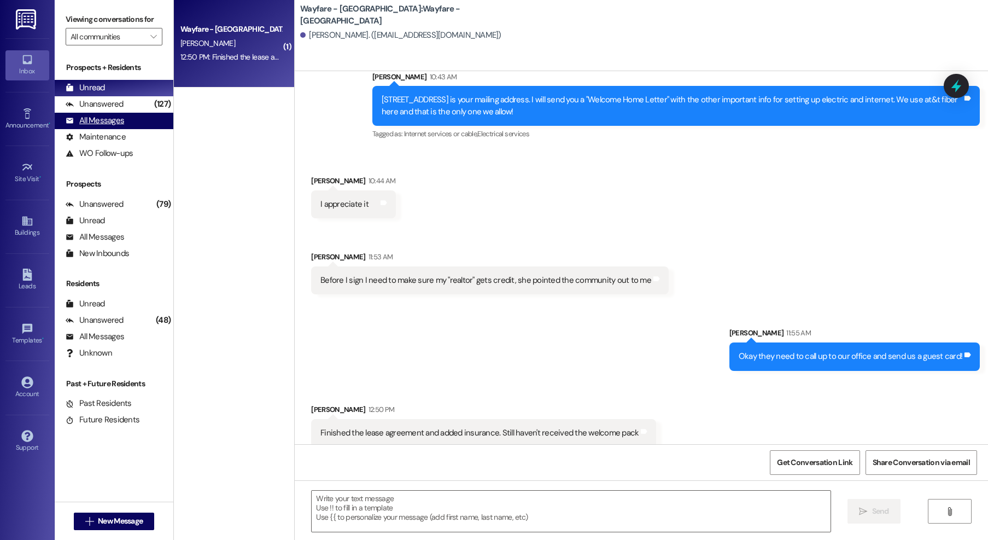
click at [102, 124] on div "All Messages" at bounding box center [95, 120] width 59 height 11
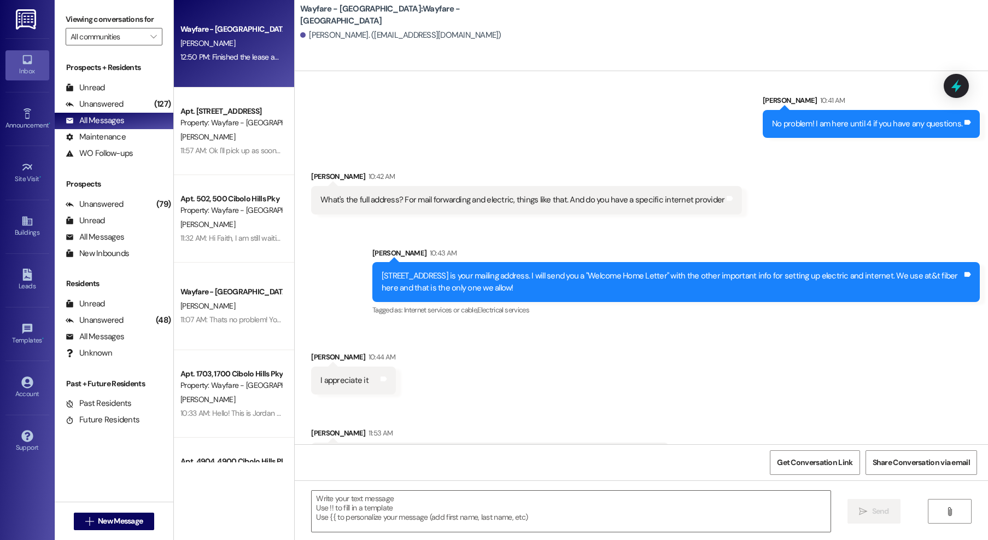
scroll to position [2392, 0]
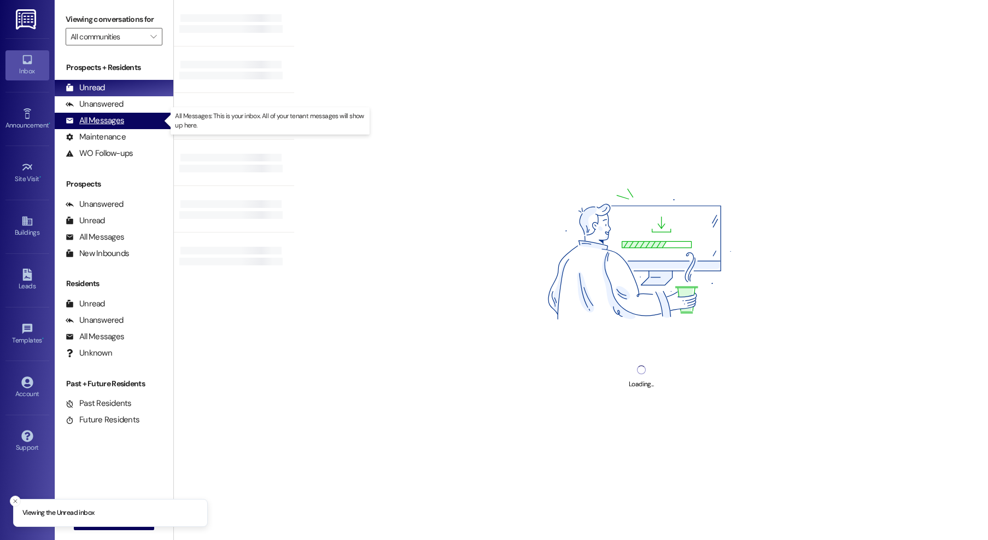
click at [89, 123] on div "All Messages" at bounding box center [95, 120] width 59 height 11
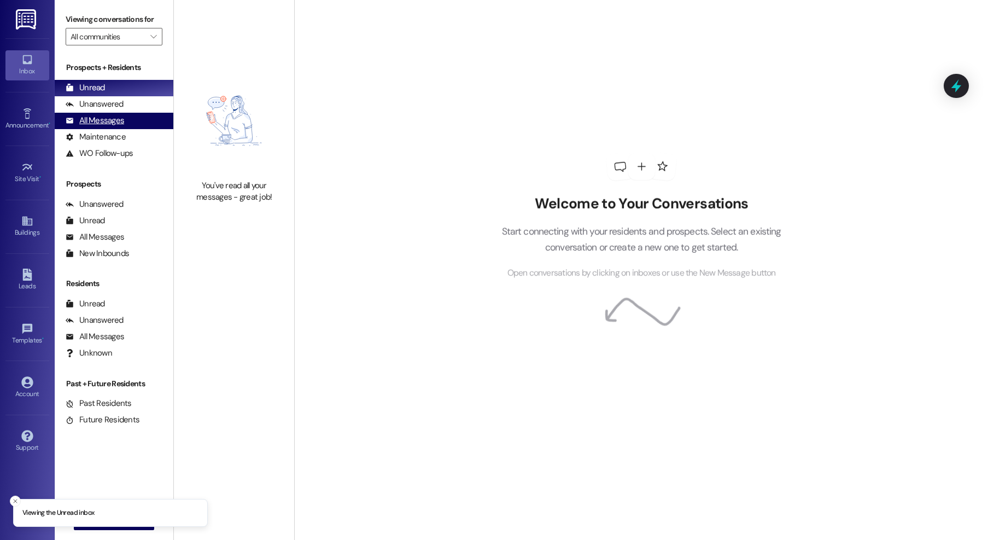
click at [108, 122] on div "All Messages" at bounding box center [95, 120] width 59 height 11
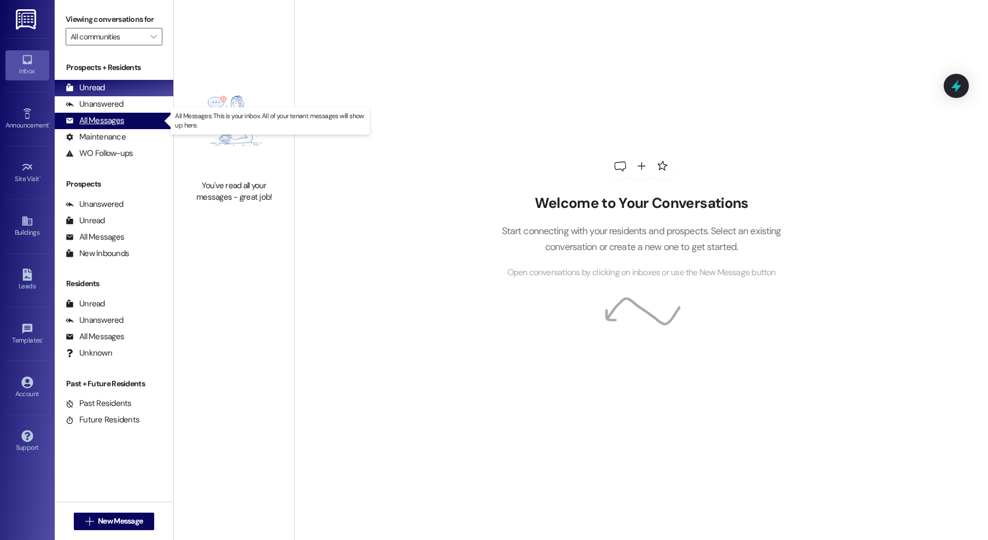
click at [82, 116] on div "All Messages" at bounding box center [95, 120] width 59 height 11
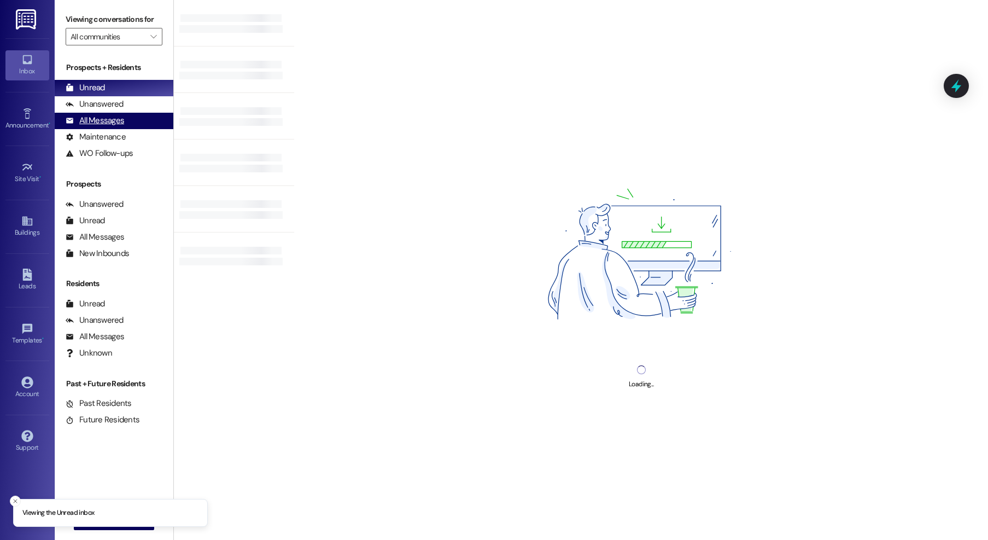
click at [107, 122] on div "All Messages" at bounding box center [95, 120] width 59 height 11
click at [106, 121] on div "All Messages" at bounding box center [95, 120] width 59 height 11
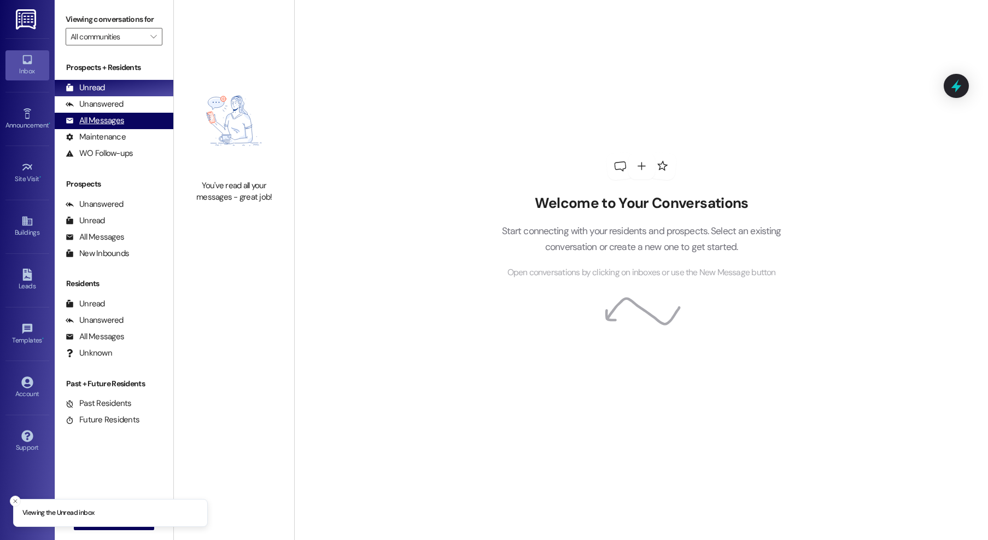
click at [124, 120] on div "All Messages (undefined)" at bounding box center [114, 121] width 119 height 16
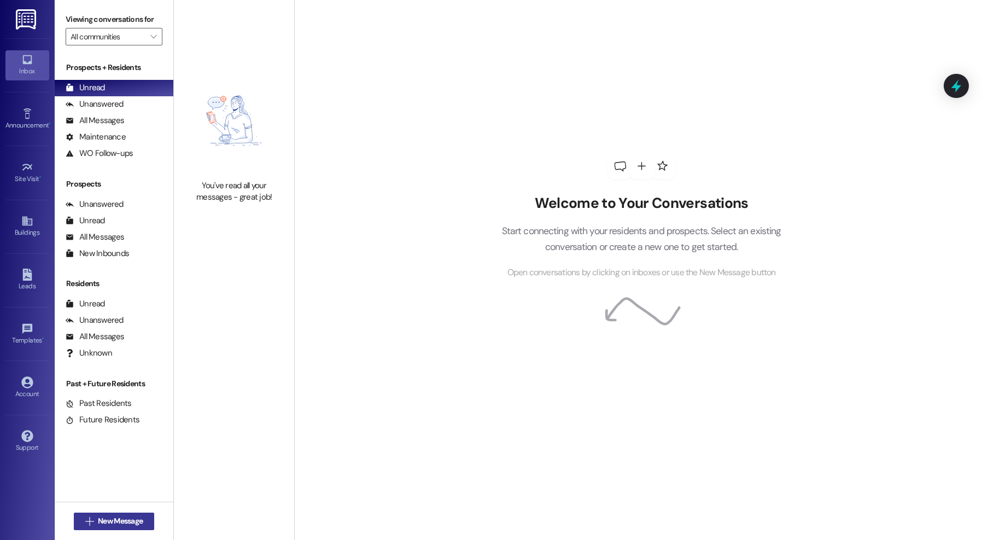
click at [112, 522] on span "New Message" at bounding box center [120, 520] width 45 height 11
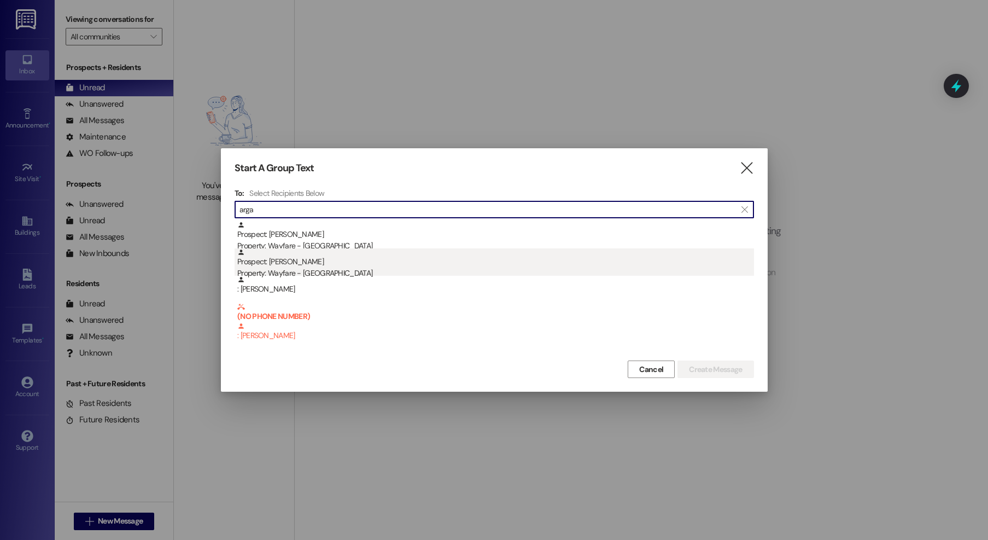
type input "arga"
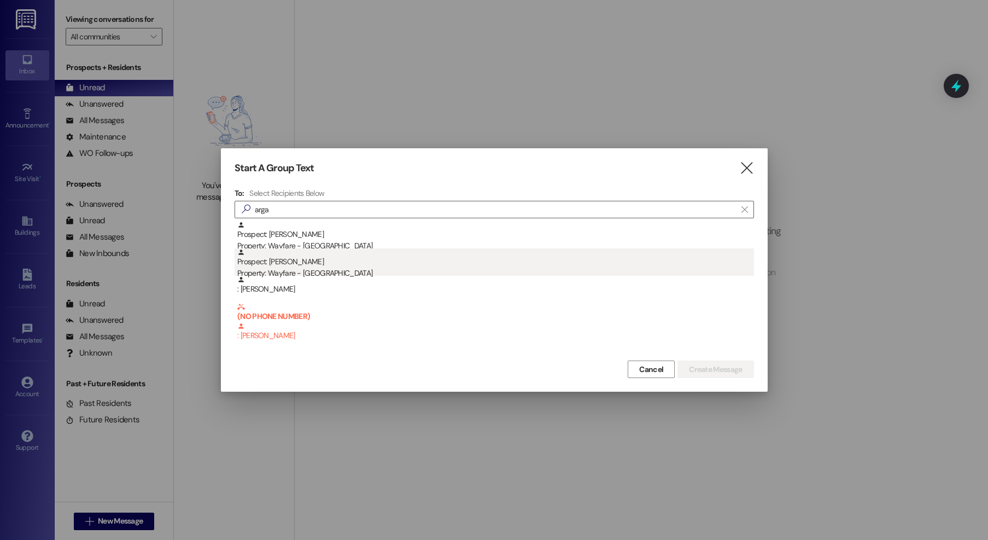
click at [373, 267] on div "Prospect: [PERSON_NAME] Property: Wayfare - [GEOGRAPHIC_DATA]" at bounding box center [495, 263] width 517 height 31
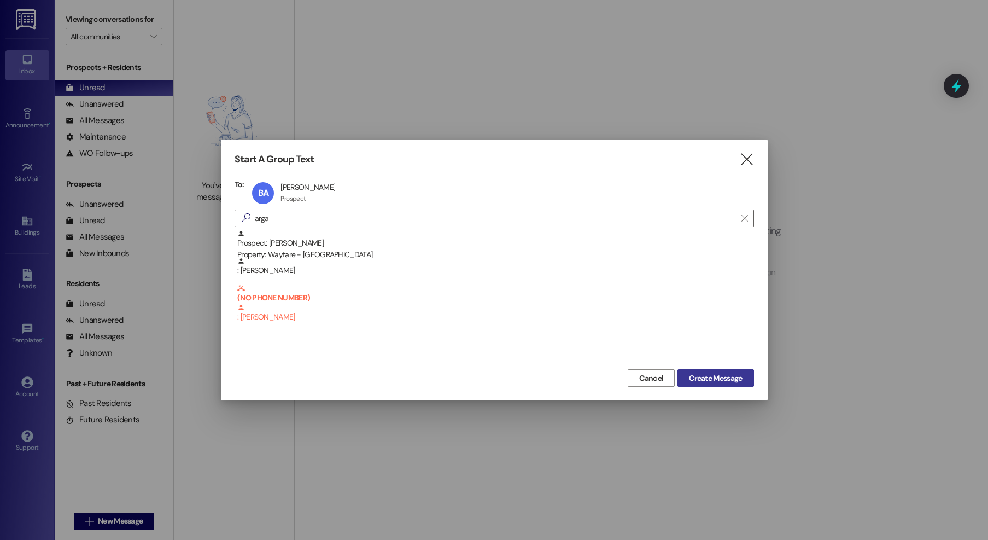
click at [746, 376] on button "Create Message" at bounding box center [716, 377] width 76 height 17
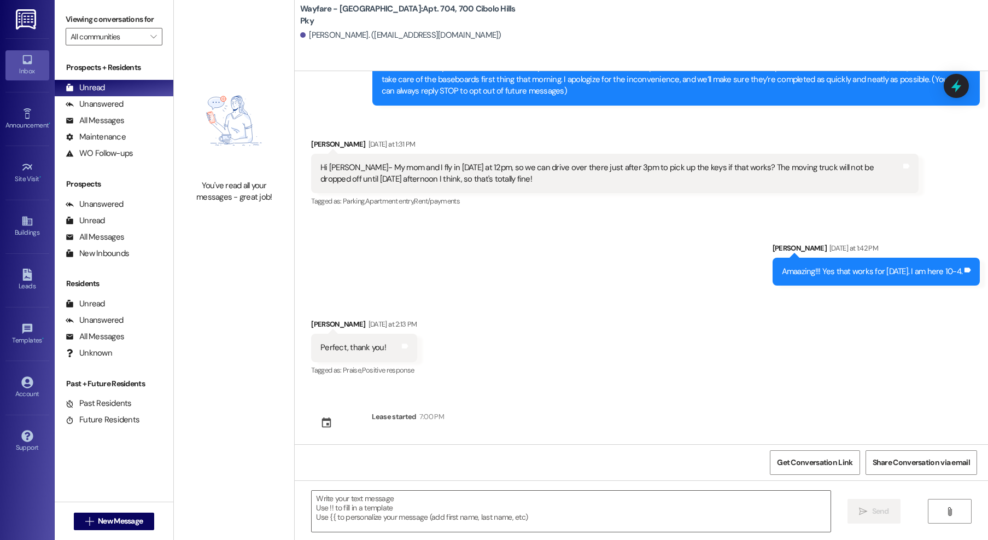
scroll to position [143, 0]
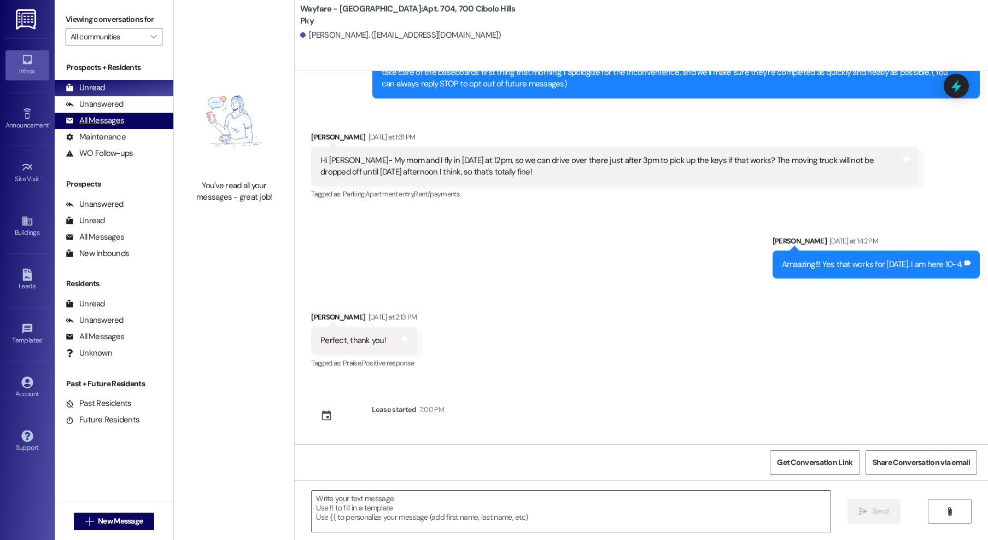
click at [92, 120] on div "All Messages" at bounding box center [95, 120] width 59 height 11
